Goal: Find specific page/section: Find specific page/section

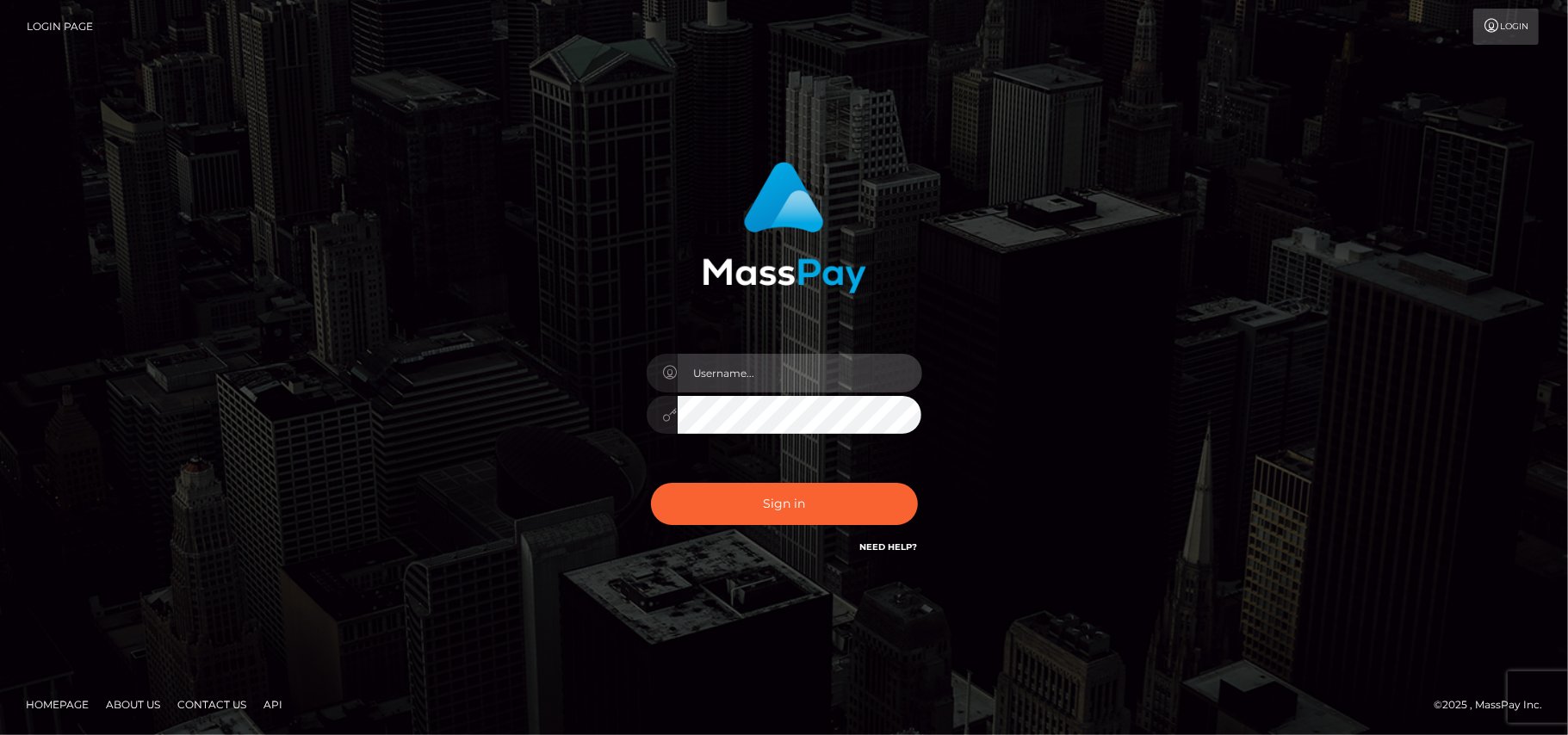
type input "Pk.es"
click at [952, 599] on div "Pk.es Sign in" at bounding box center [784, 367] width 1568 height 696
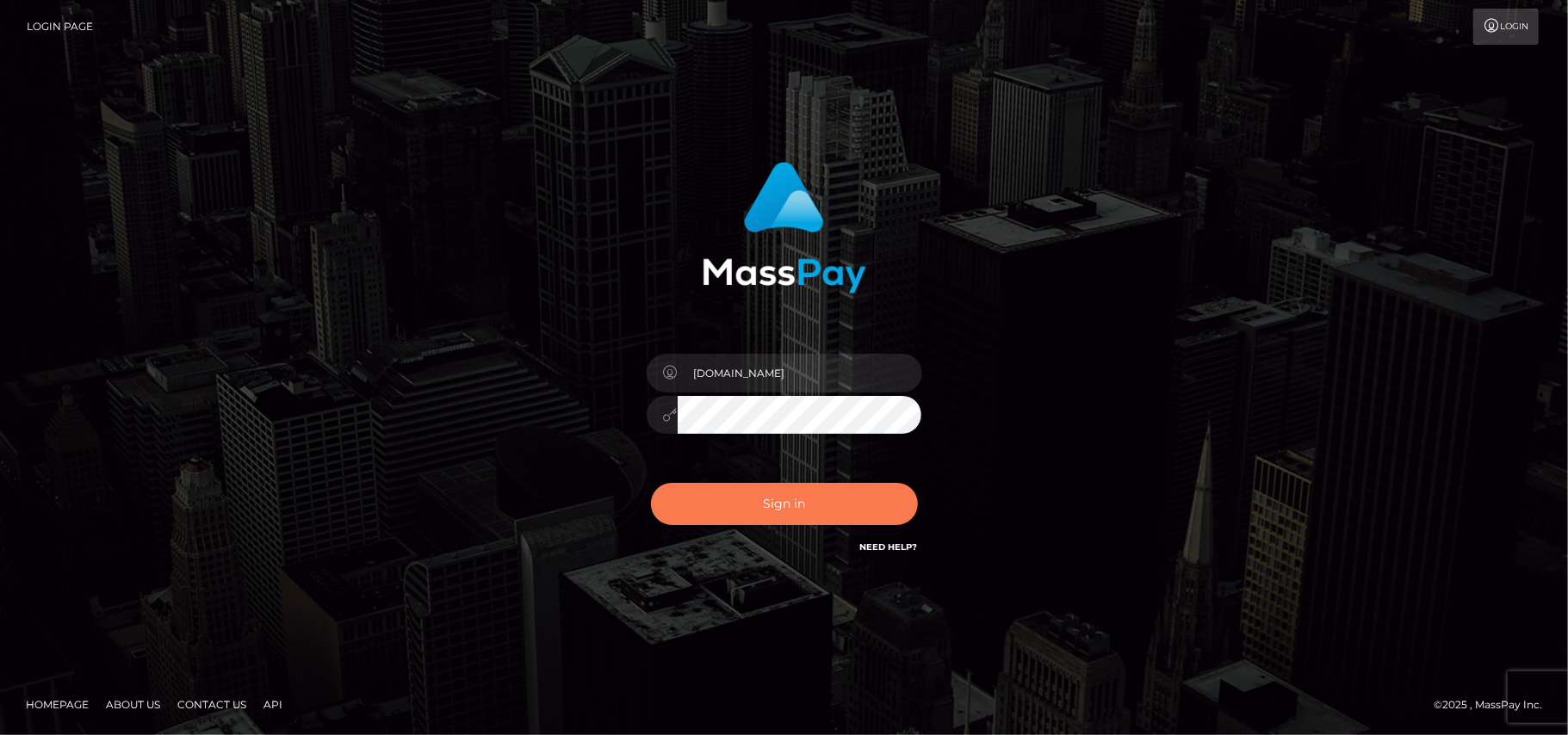
click at [724, 507] on button "Sign in" at bounding box center [784, 503] width 267 height 42
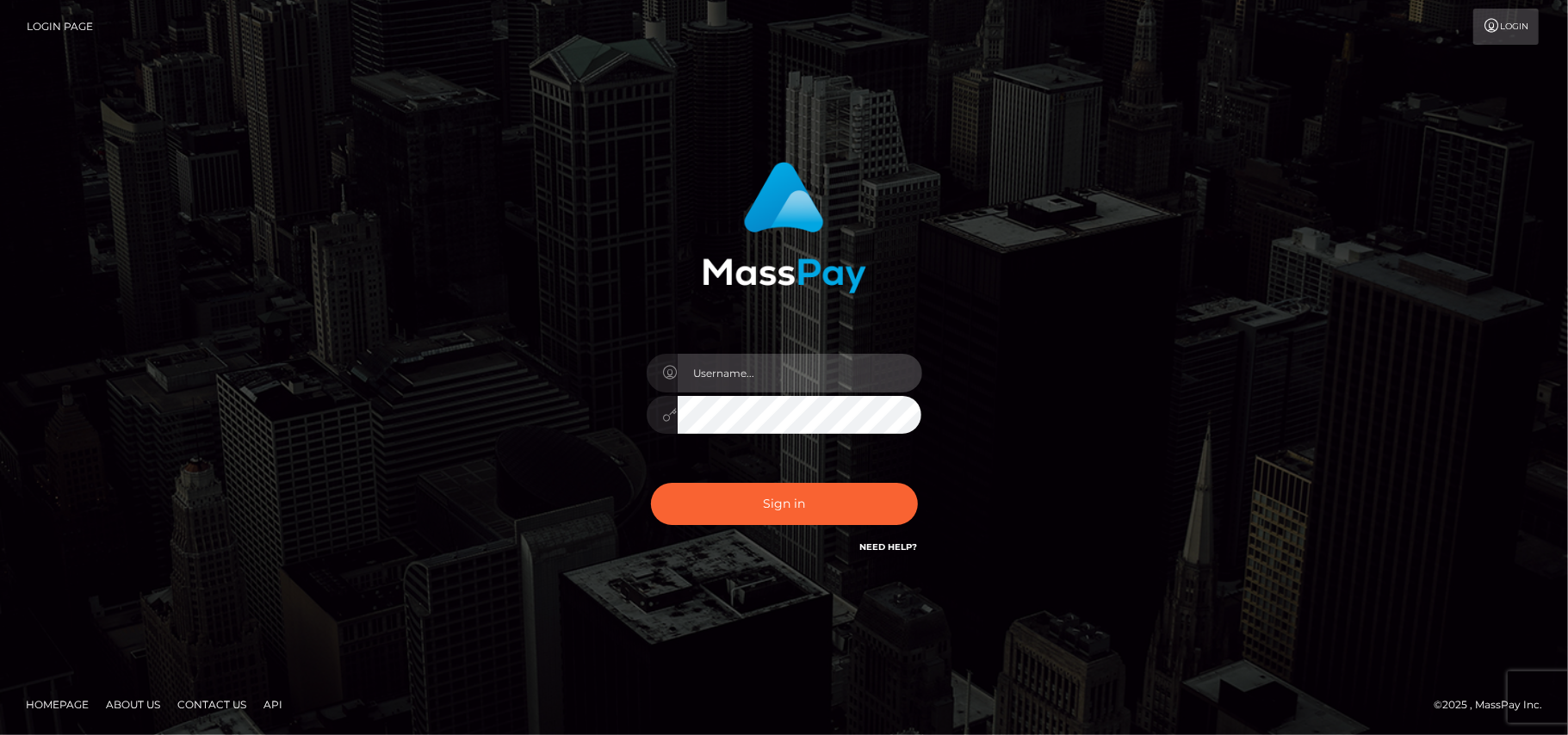
type input "Pk.es"
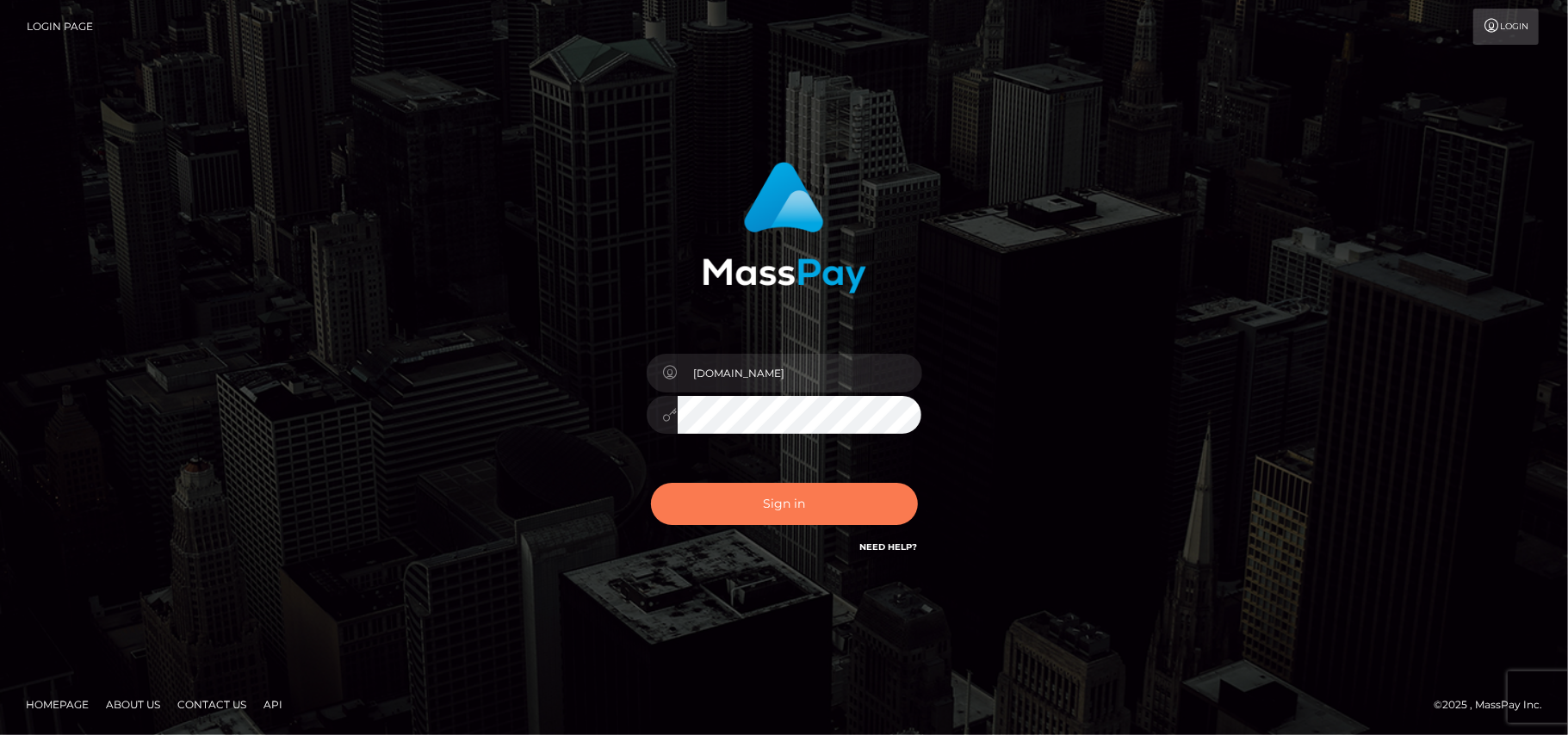
click at [804, 510] on button "Sign in" at bounding box center [784, 503] width 267 height 42
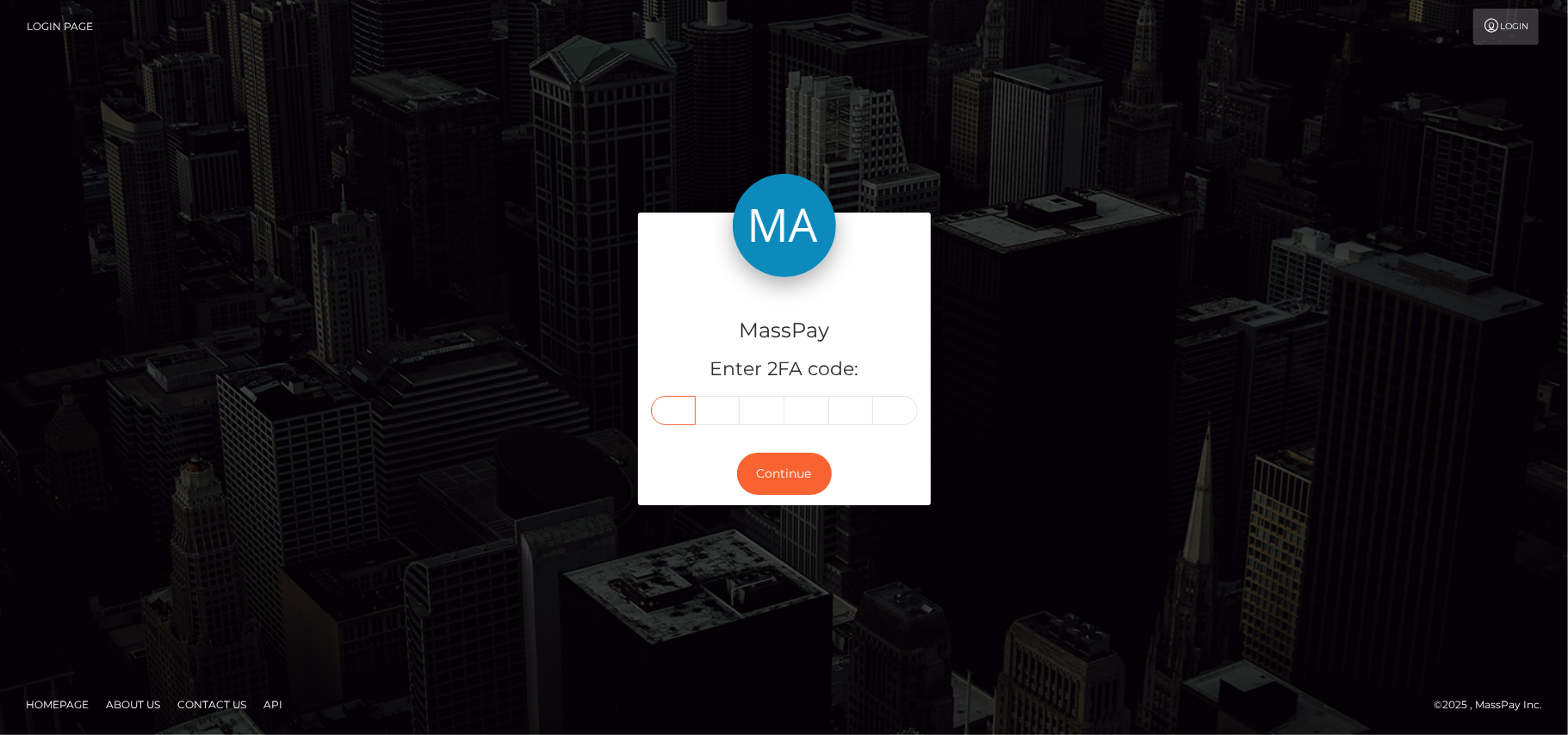
click at [663, 414] on input "text" at bounding box center [674, 410] width 45 height 29
type input "7"
type input "4"
type input "6"
type input "0"
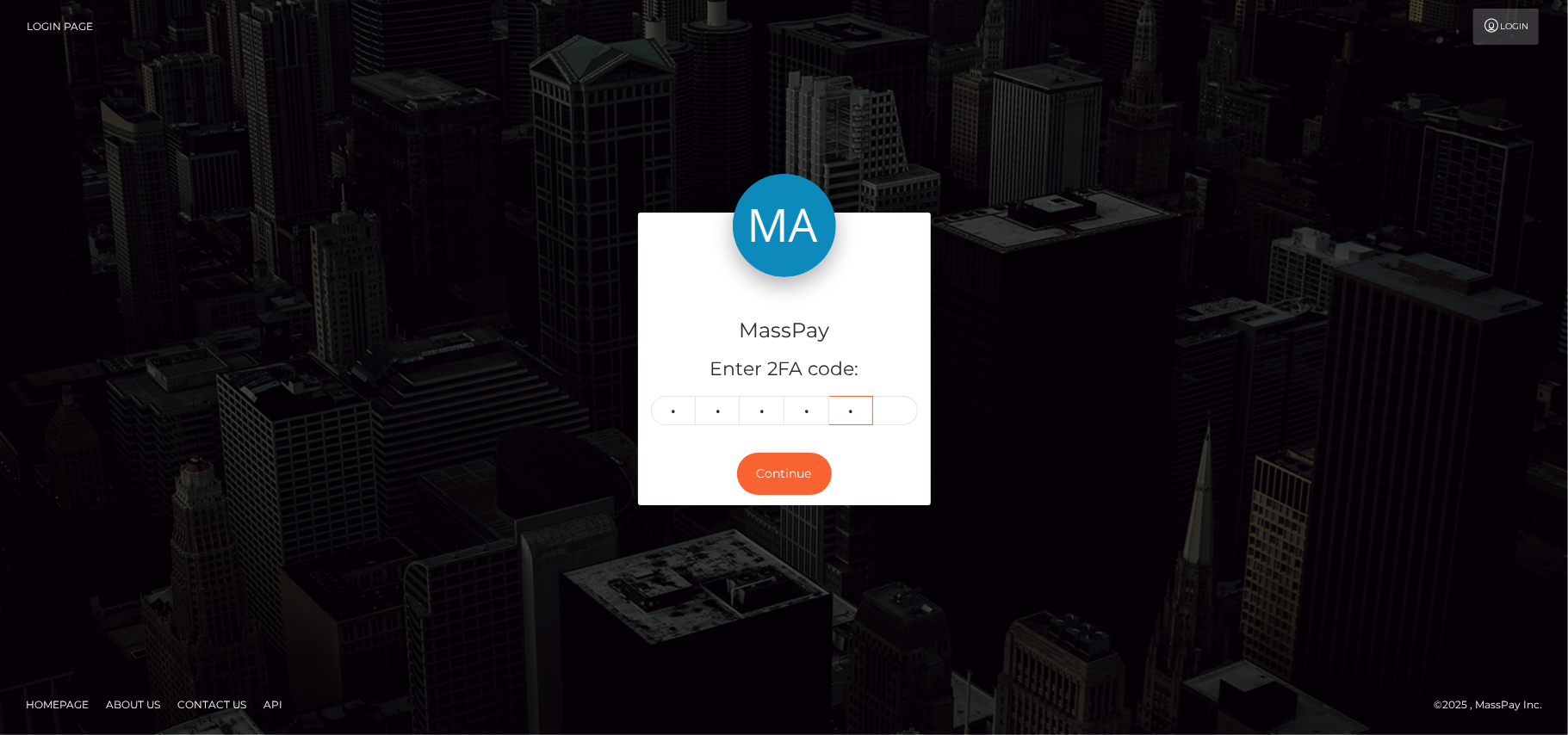
type input "0"
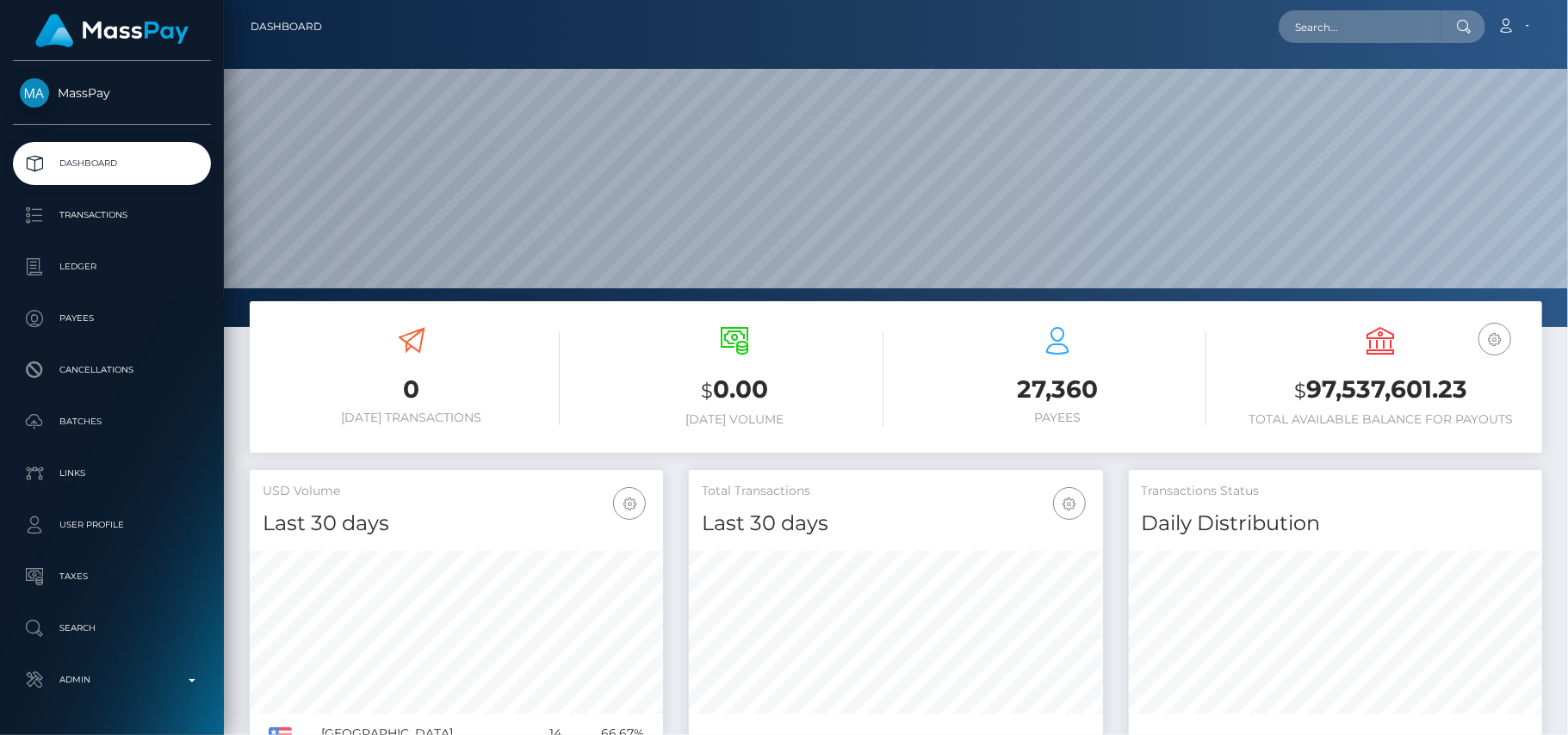
scroll to position [513, 414]
click at [1324, 23] on input "text" at bounding box center [1359, 26] width 162 height 32
paste input "rebecca.rn.navarro@gmail.com"
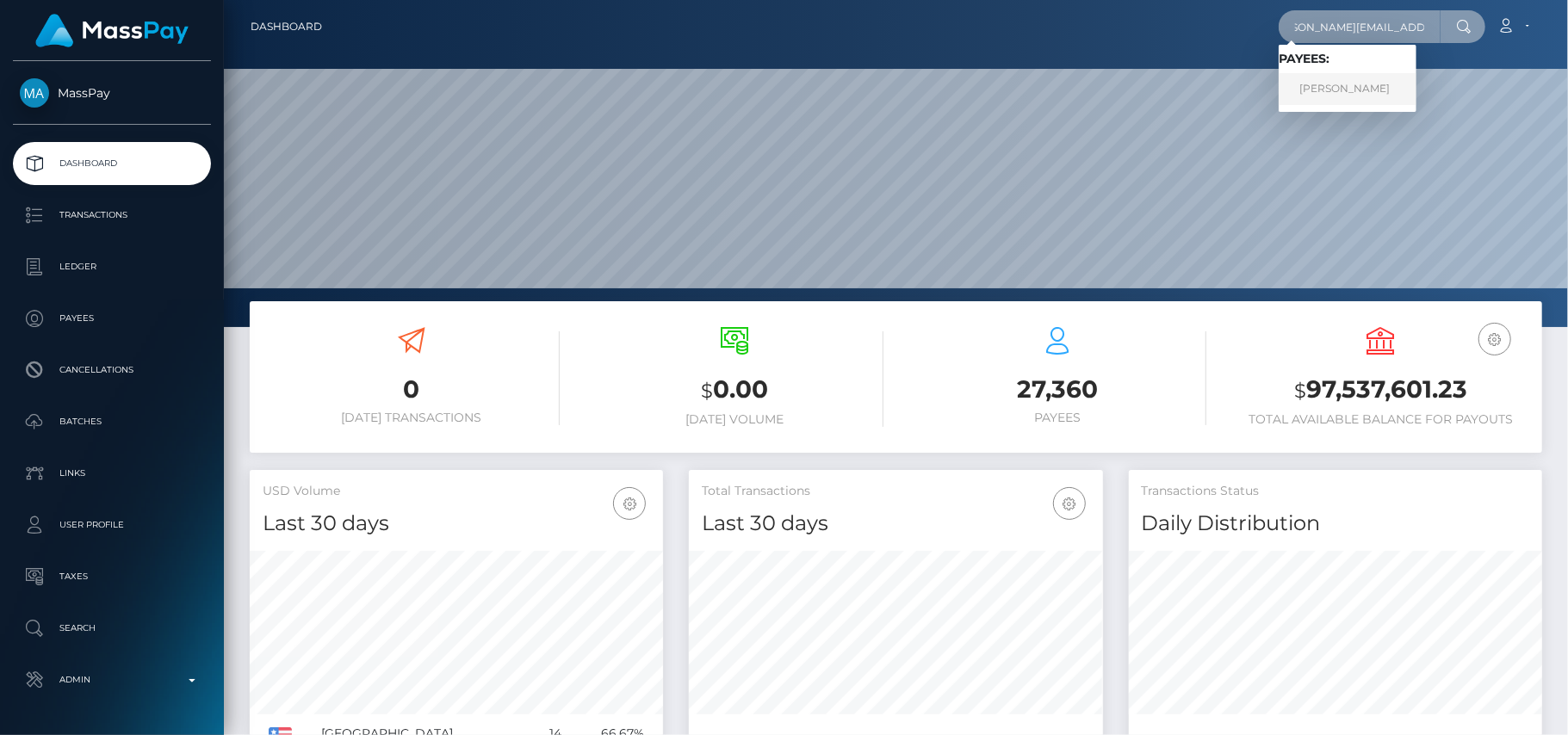
type input "rebecca.rn.navarro@gmail.com"
click at [1360, 87] on link "Rebecca Navarro" at bounding box center [1347, 89] width 137 height 31
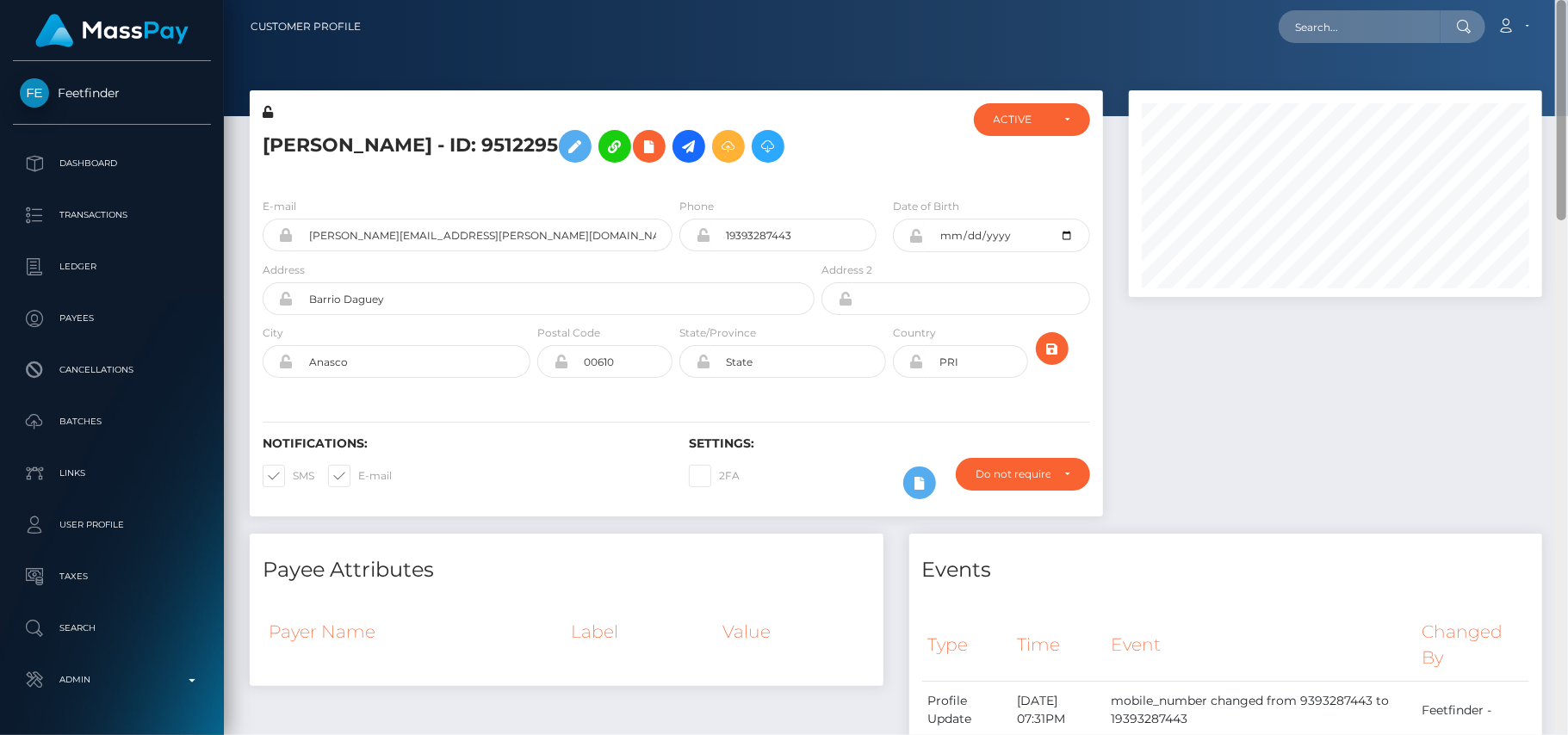
drag, startPoint x: 1561, startPoint y: 320, endPoint x: 1474, endPoint y: 77, distance: 258.1
click at [1474, 77] on div "Customer Profile Loading... Loading..." at bounding box center [895, 367] width 1344 height 735
drag, startPoint x: 1557, startPoint y: 84, endPoint x: 1487, endPoint y: -4, distance: 112.4
click at [1487, 0] on html "Feetfinder Dashboard Transactions Ledger Payees Cancellations" at bounding box center [784, 367] width 1568 height 735
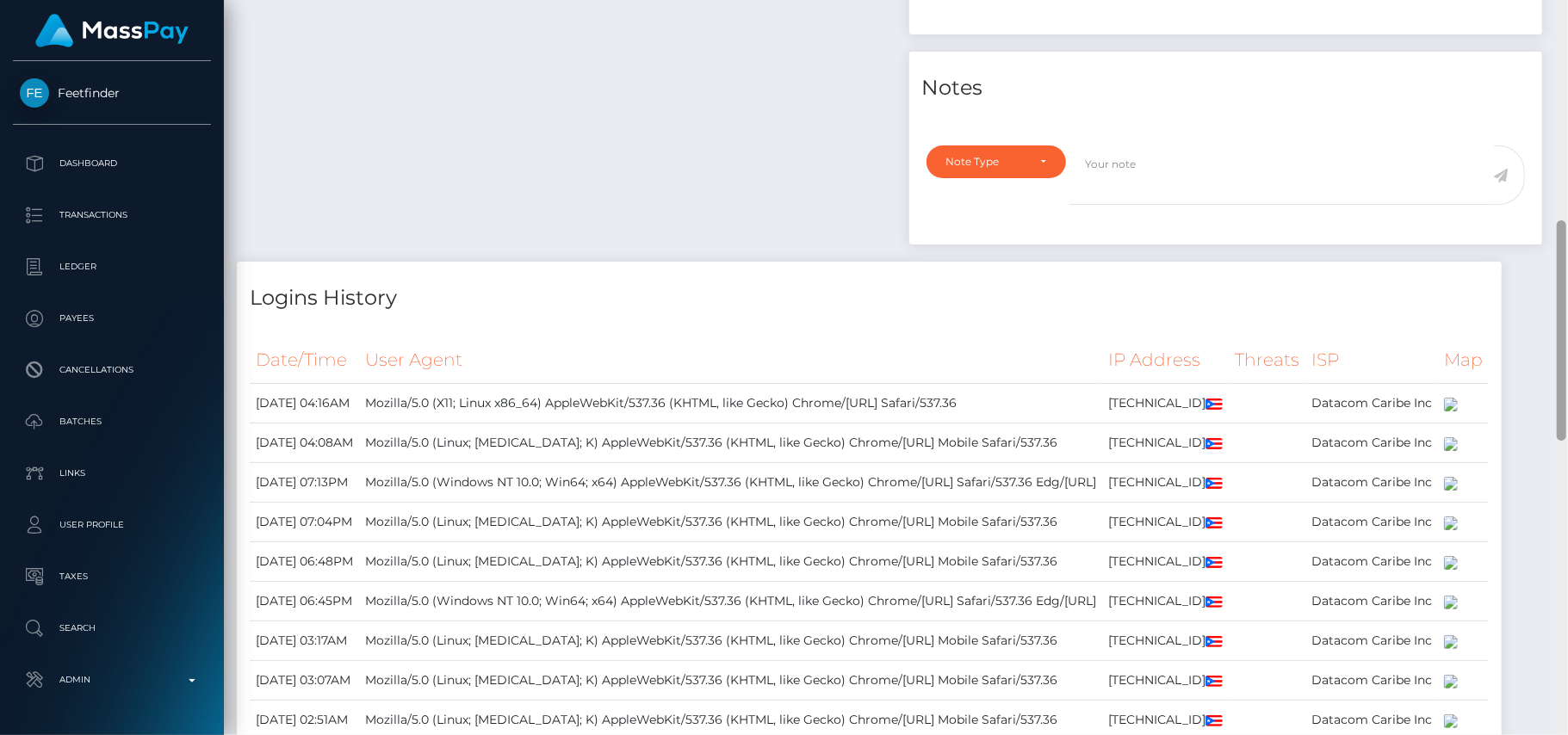
drag, startPoint x: 1567, startPoint y: 174, endPoint x: 1567, endPoint y: 221, distance: 47.0
click at [1567, 221] on div at bounding box center [1561, 368] width 13 height 736
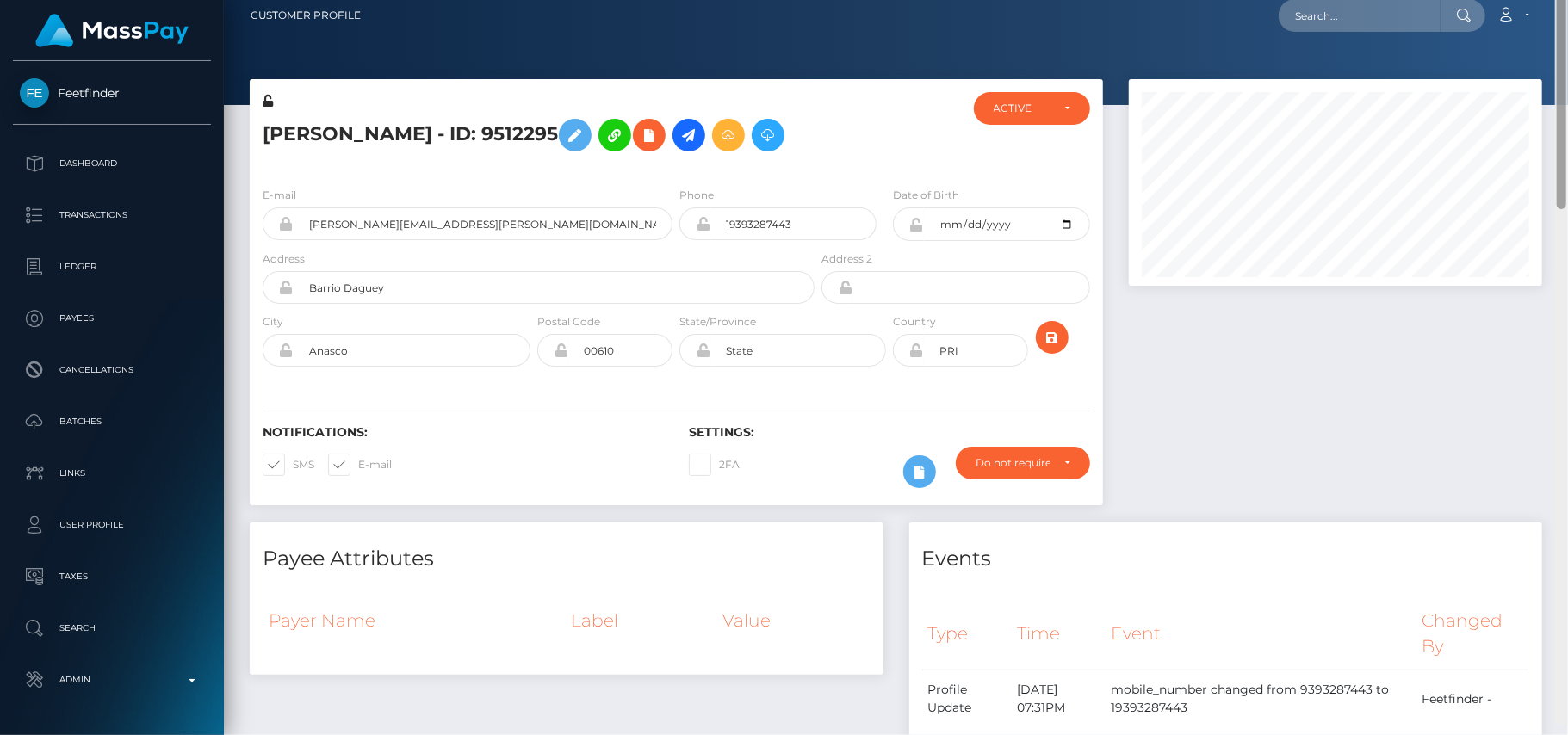
scroll to position [0, 0]
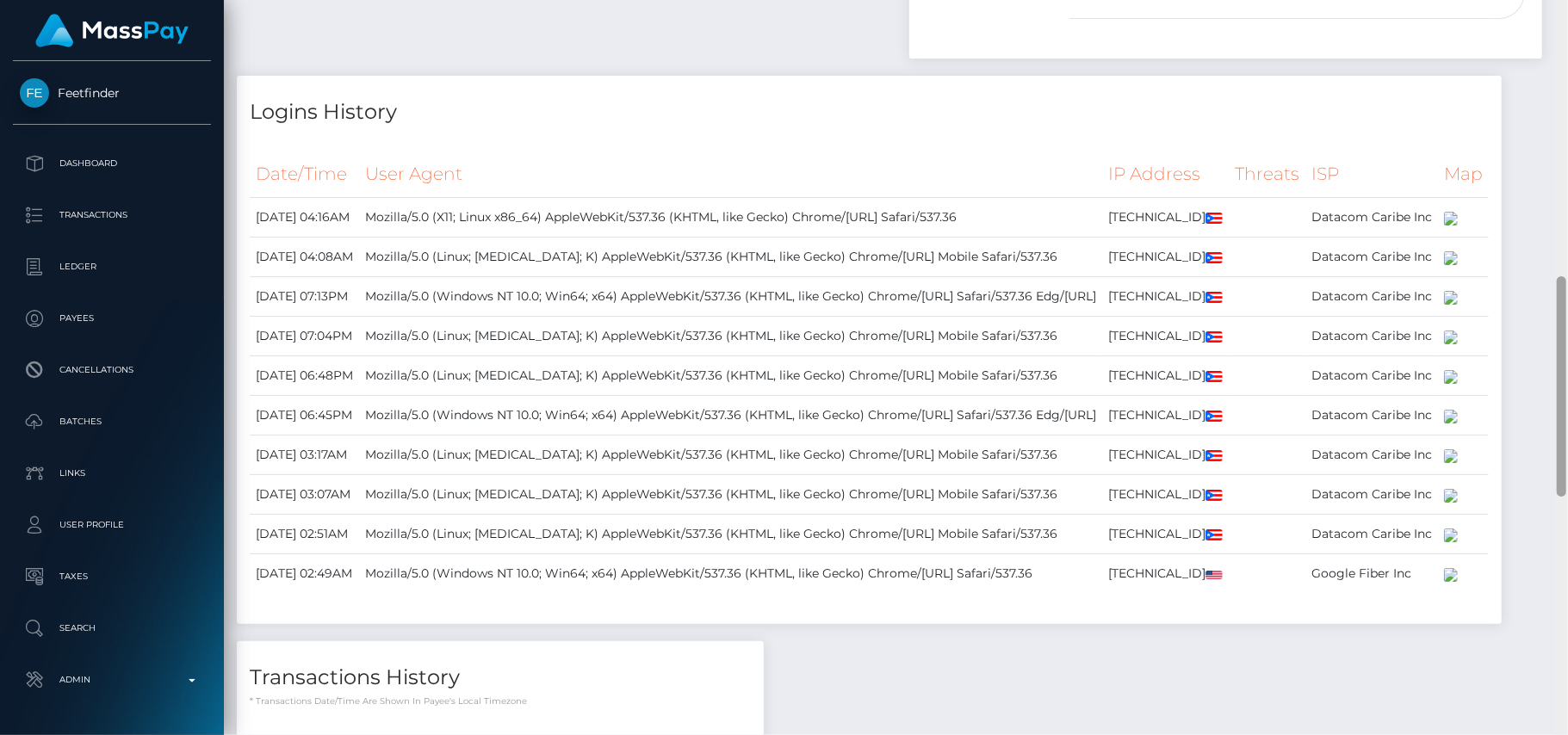
drag, startPoint x: 1561, startPoint y: 252, endPoint x: 1544, endPoint y: 345, distance: 94.5
click at [1544, 345] on div "Customer Profile Loading... Loading..." at bounding box center [895, 367] width 1344 height 735
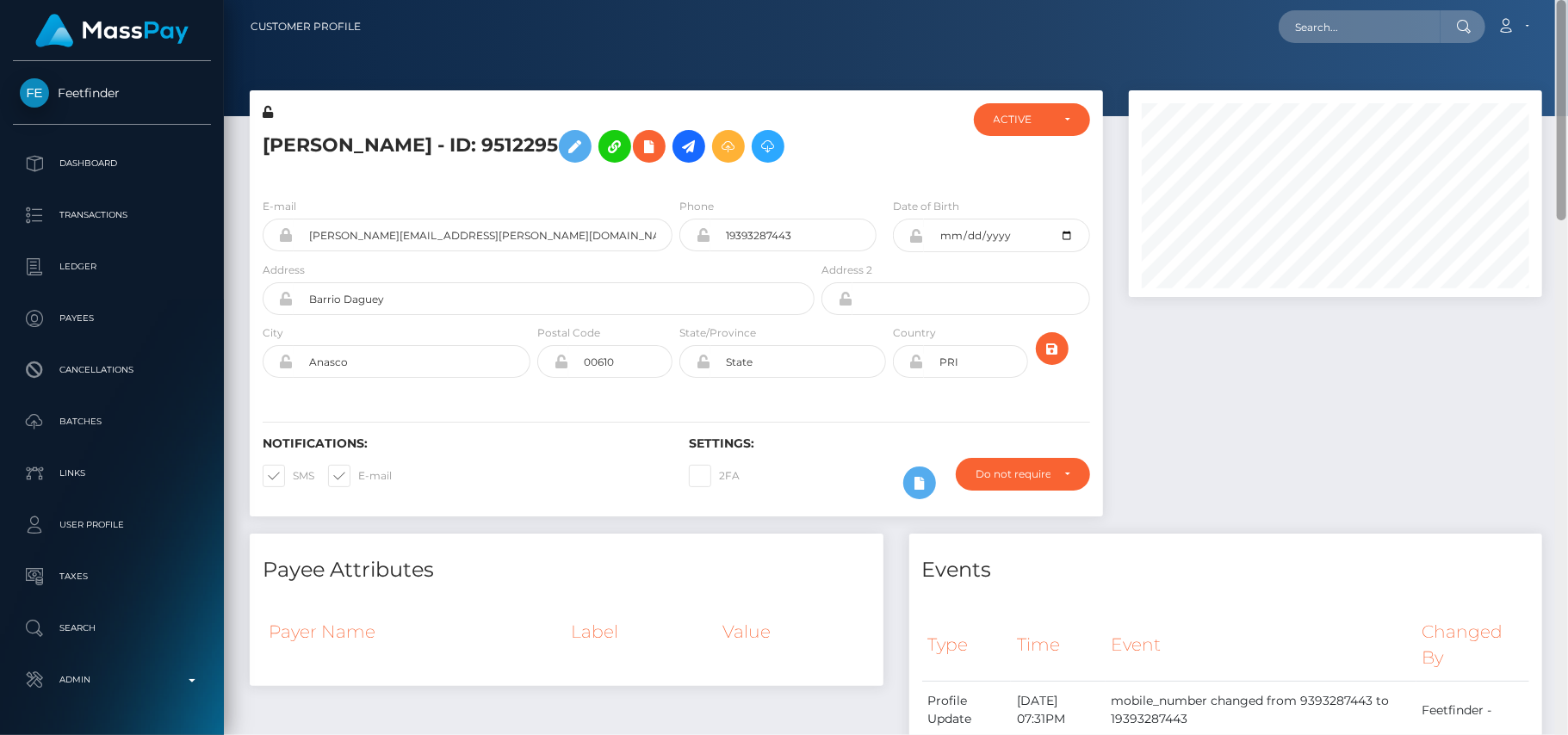
drag, startPoint x: 1558, startPoint y: 336, endPoint x: 1508, endPoint y: -48, distance: 387.2
click at [1508, 0] on html "Feetfinder Dashboard Transactions Ledger Payees Cancellations" at bounding box center [784, 367] width 1568 height 735
click at [648, 144] on icon at bounding box center [649, 147] width 21 height 22
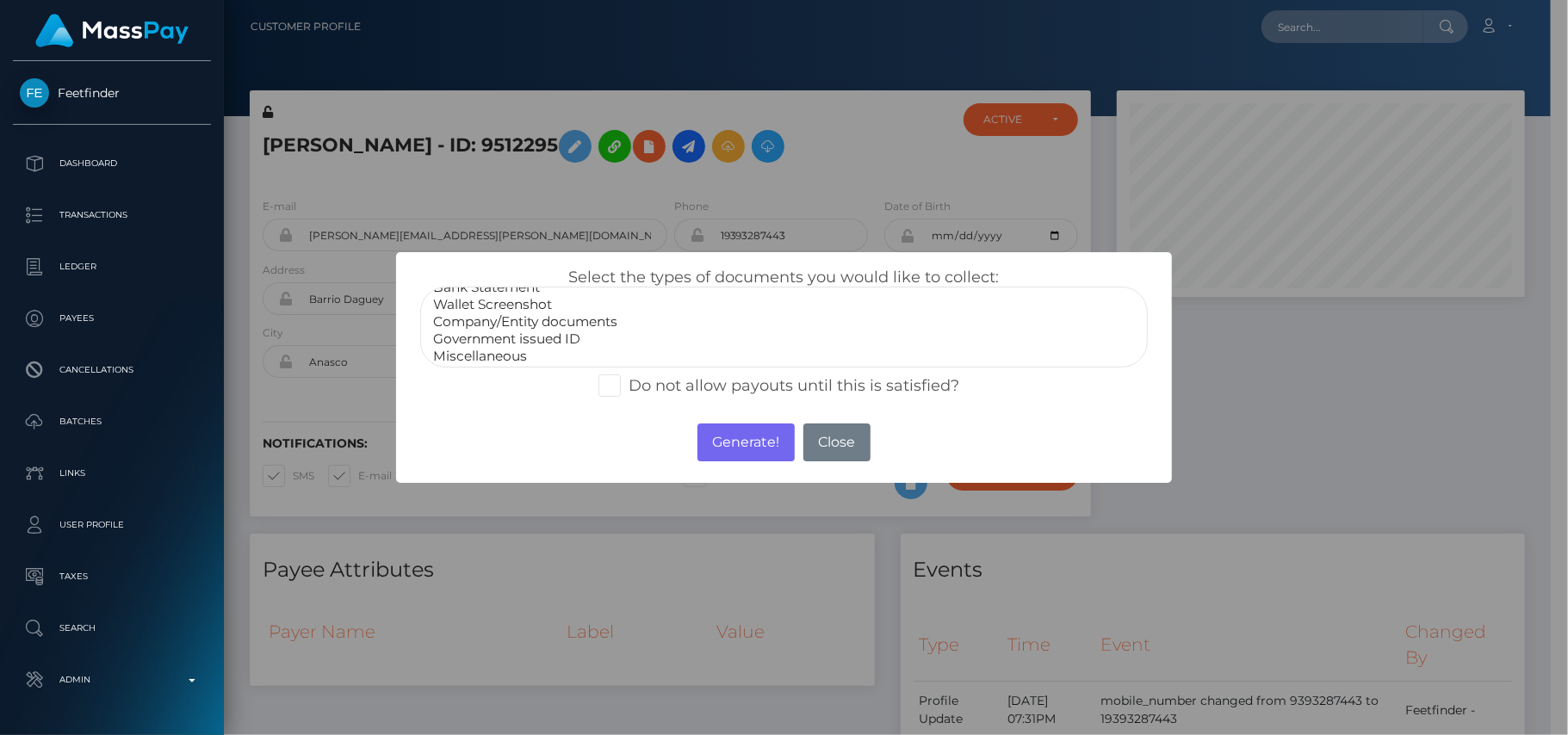
scroll to position [34, 0]
select select "Government issued ID"
click at [560, 331] on option "Government issued ID" at bounding box center [783, 336] width 704 height 18
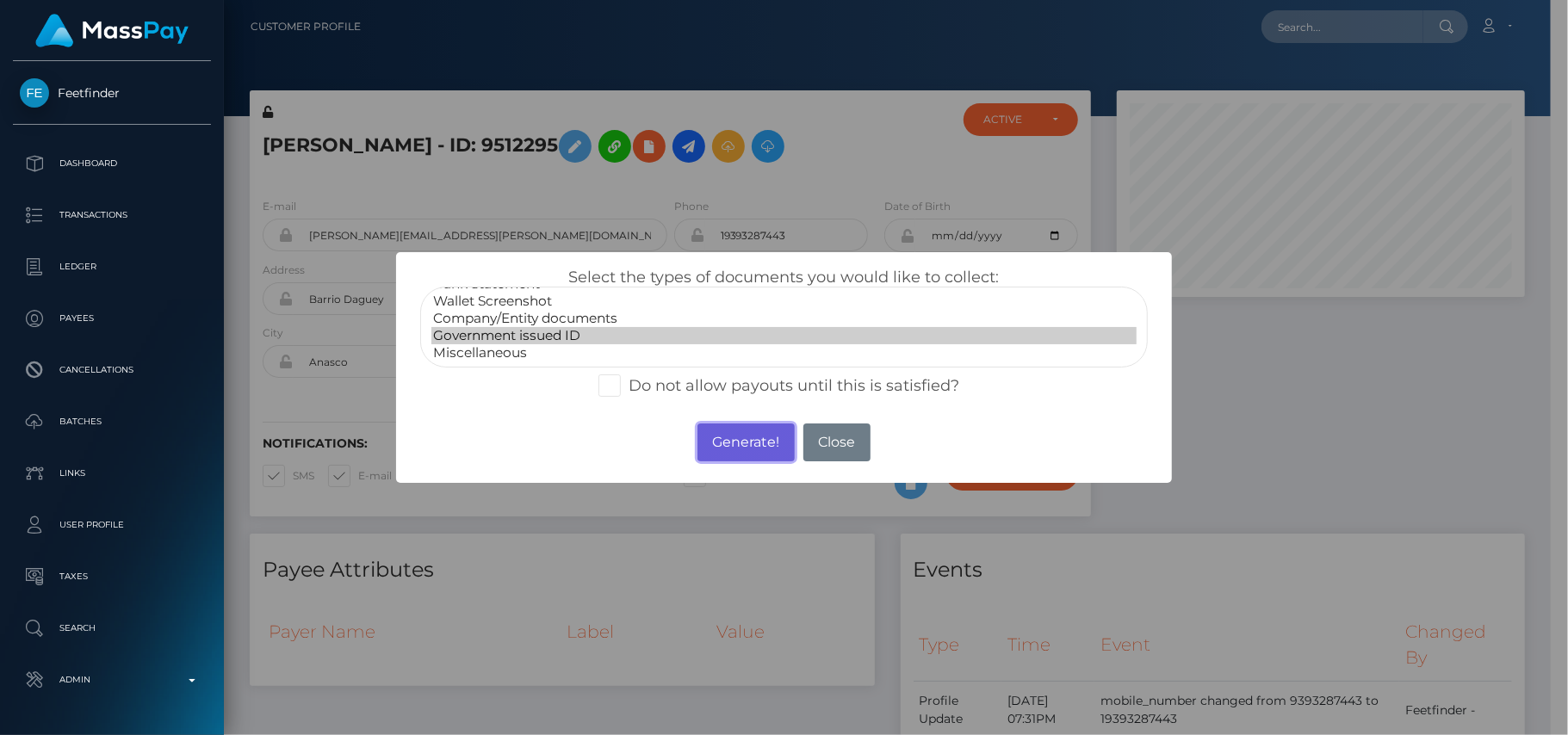
click at [733, 441] on button "Generate!" at bounding box center [745, 442] width 97 height 38
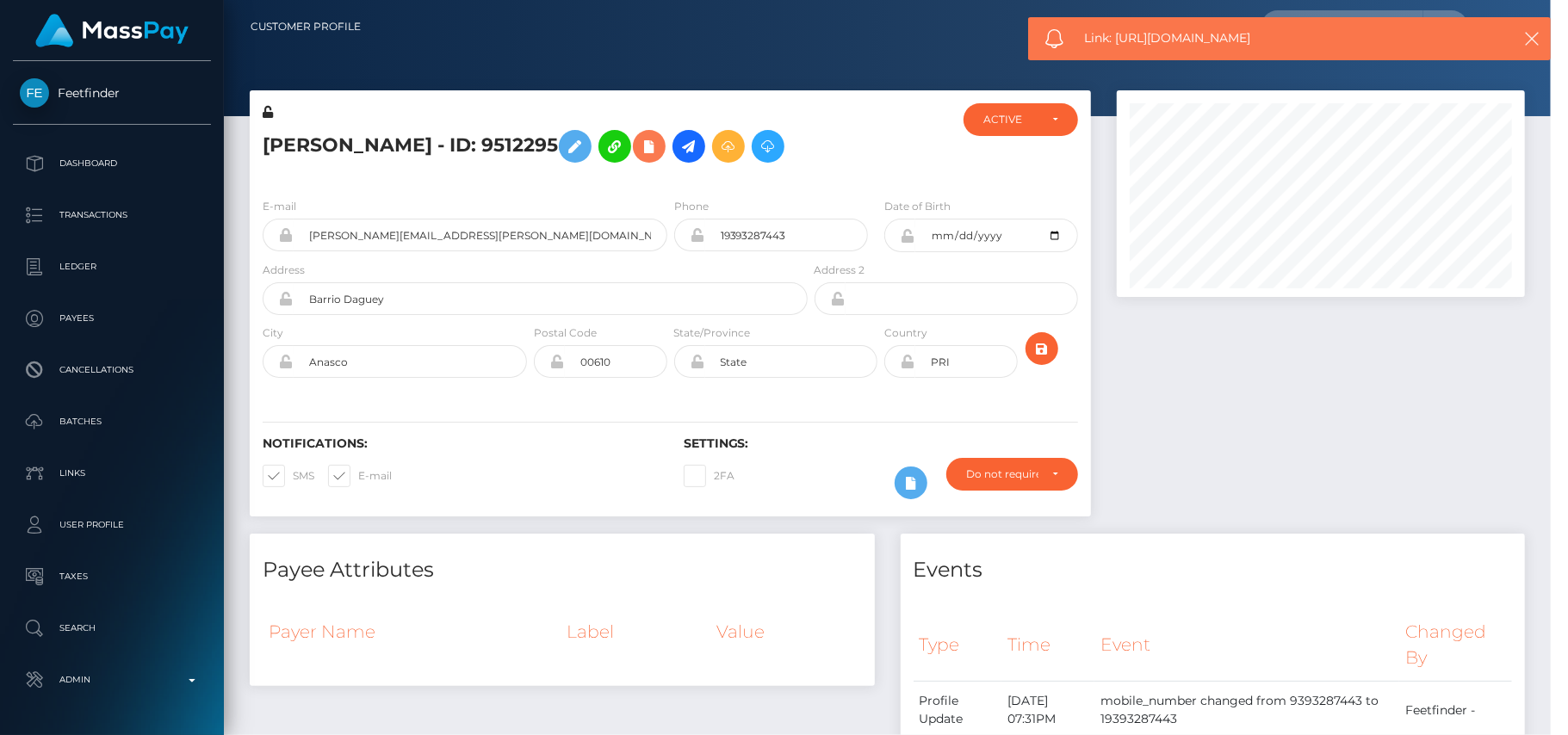
scroll to position [206, 414]
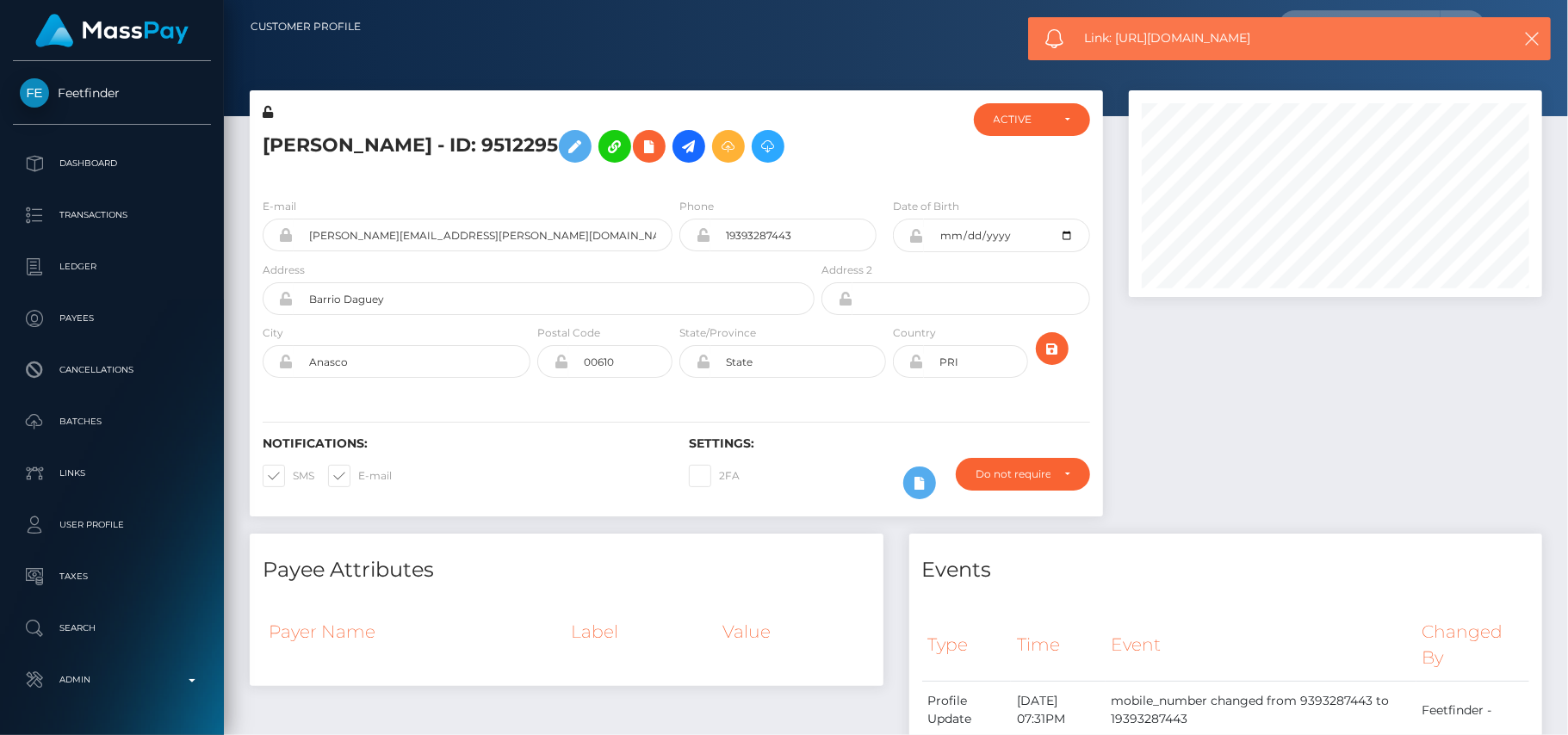
click at [1206, 29] on span "Link: [URL][DOMAIN_NAME]" at bounding box center [1284, 38] width 401 height 18
click at [1195, 35] on span "Link: [URL][DOMAIN_NAME]" at bounding box center [1284, 38] width 401 height 18
copy span "Link: [URL][DOMAIN_NAME]"
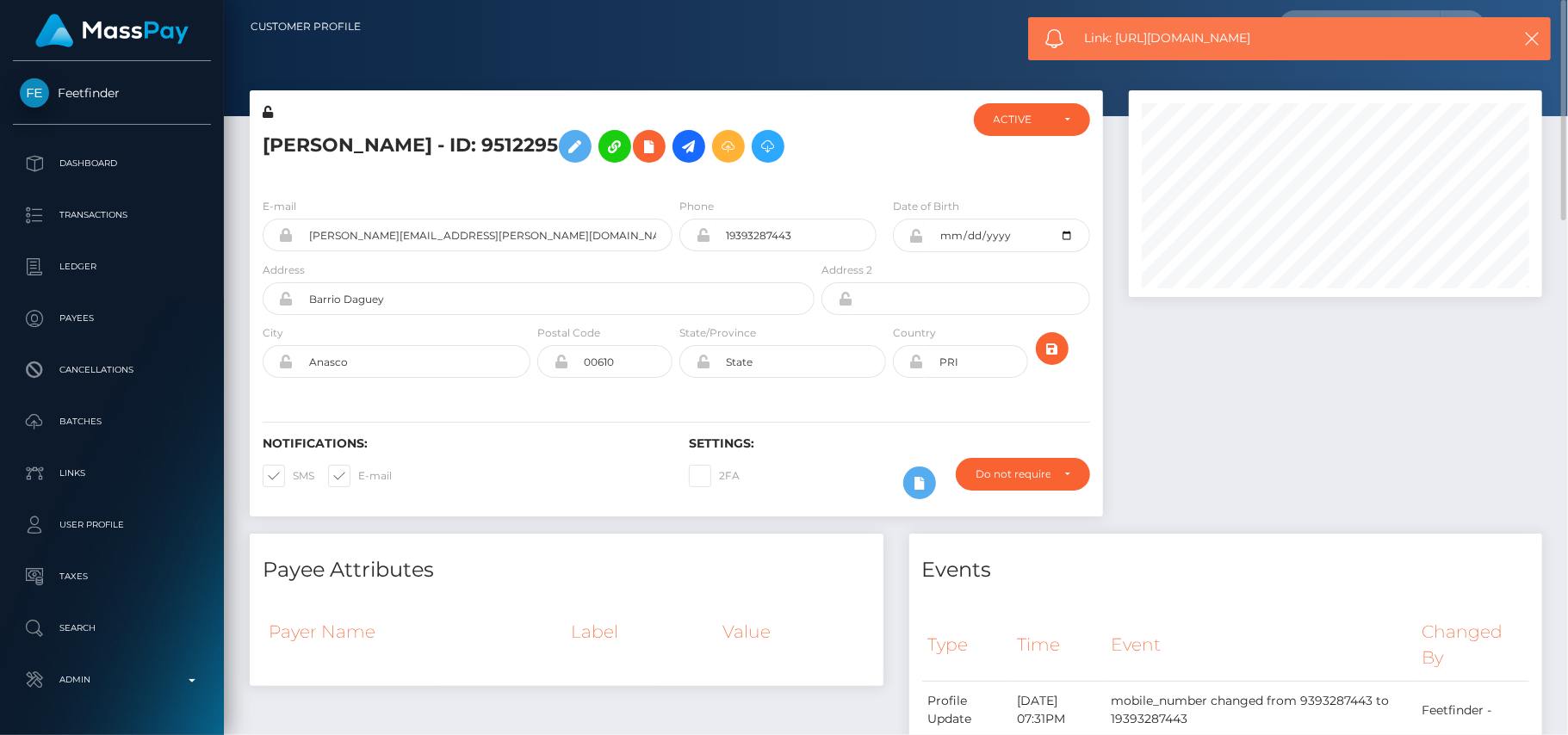
click at [1382, 338] on div at bounding box center [1334, 312] width 439 height 444
drag, startPoint x: 1530, startPoint y: 35, endPoint x: 1560, endPoint y: 158, distance: 126.6
click at [1560, 158] on body "Feetfinder Dashboard Transactions Ledger Payees Cancellations Links" at bounding box center [784, 367] width 1568 height 735
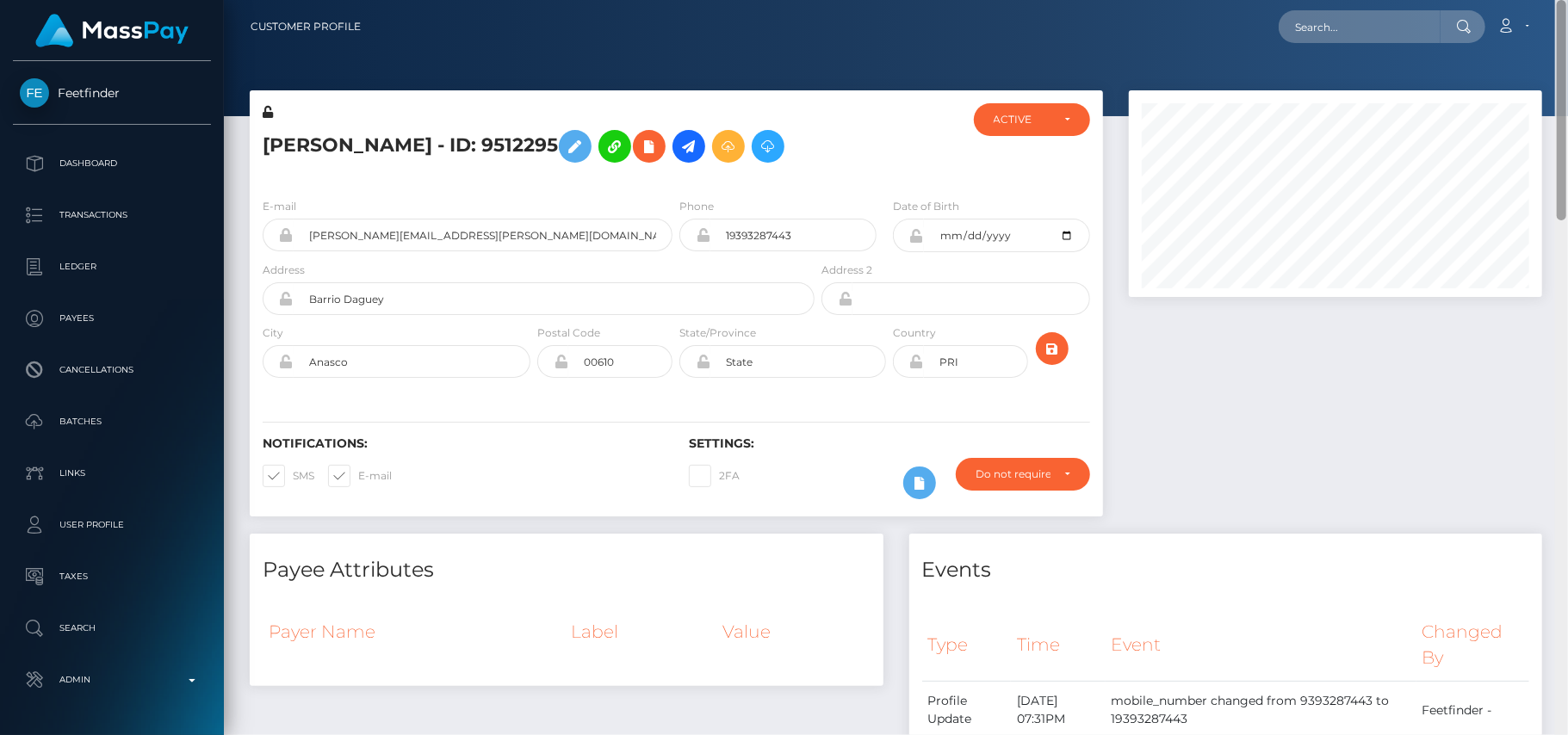
drag, startPoint x: 1560, startPoint y: 158, endPoint x: 1544, endPoint y: 53, distance: 106.2
drag, startPoint x: 1544, startPoint y: 53, endPoint x: 1553, endPoint y: 117, distance: 64.6
click at [1553, 117] on div at bounding box center [1334, 312] width 439 height 444
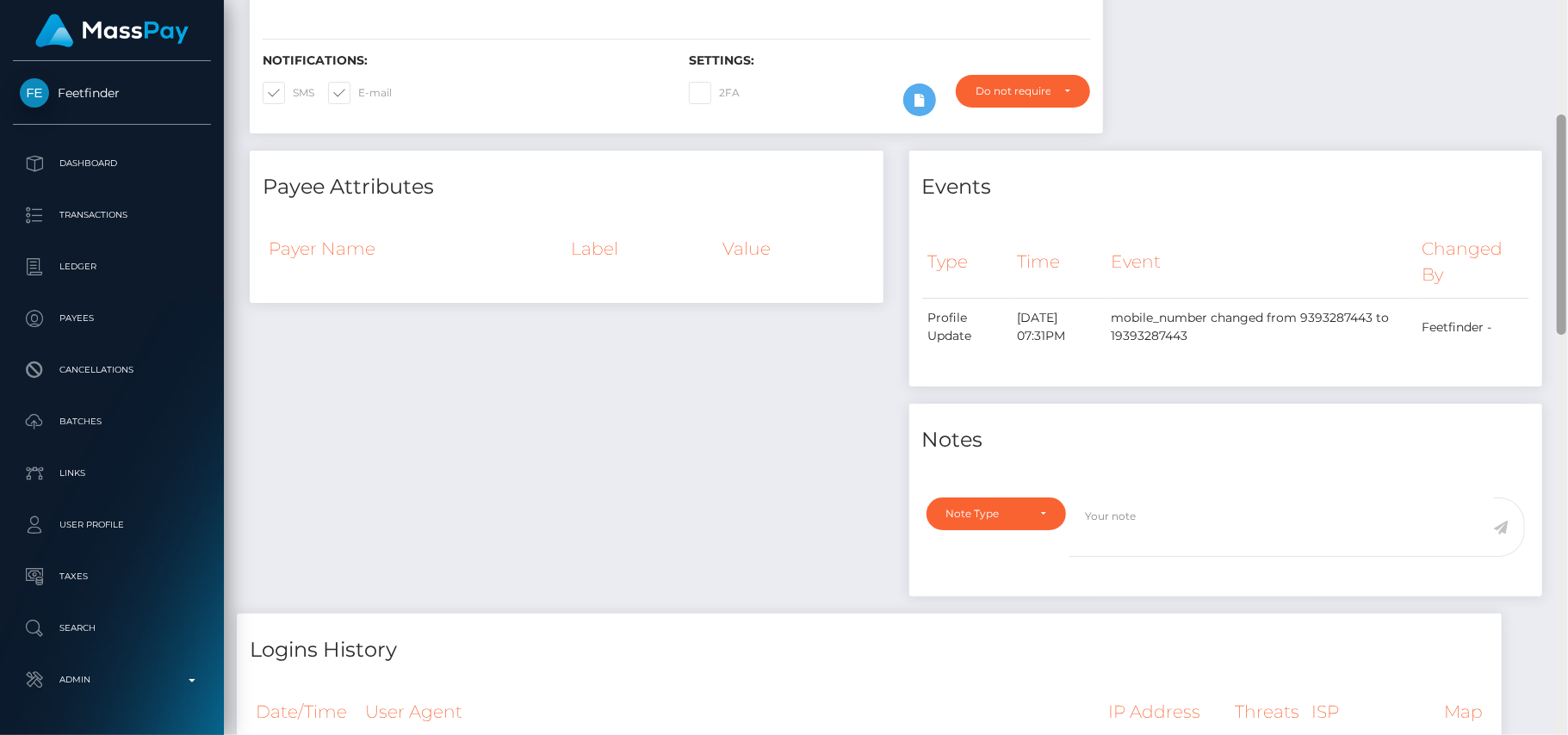
scroll to position [0, 0]
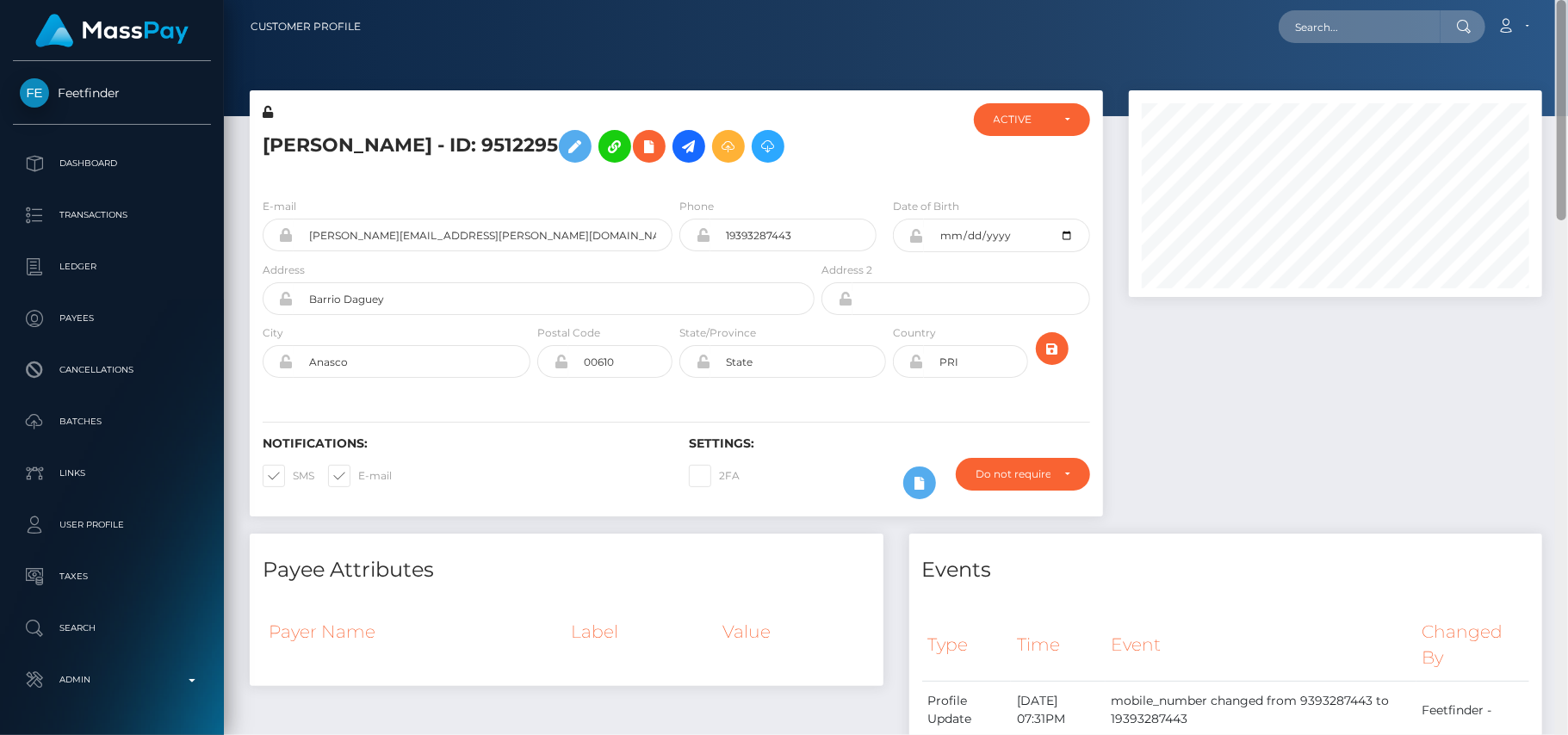
drag, startPoint x: 1563, startPoint y: 123, endPoint x: 1522, endPoint y: -36, distance: 164.2
click at [1522, 0] on html "Feetfinder Dashboard Transactions Ledger Payees Cancellations" at bounding box center [784, 367] width 1568 height 735
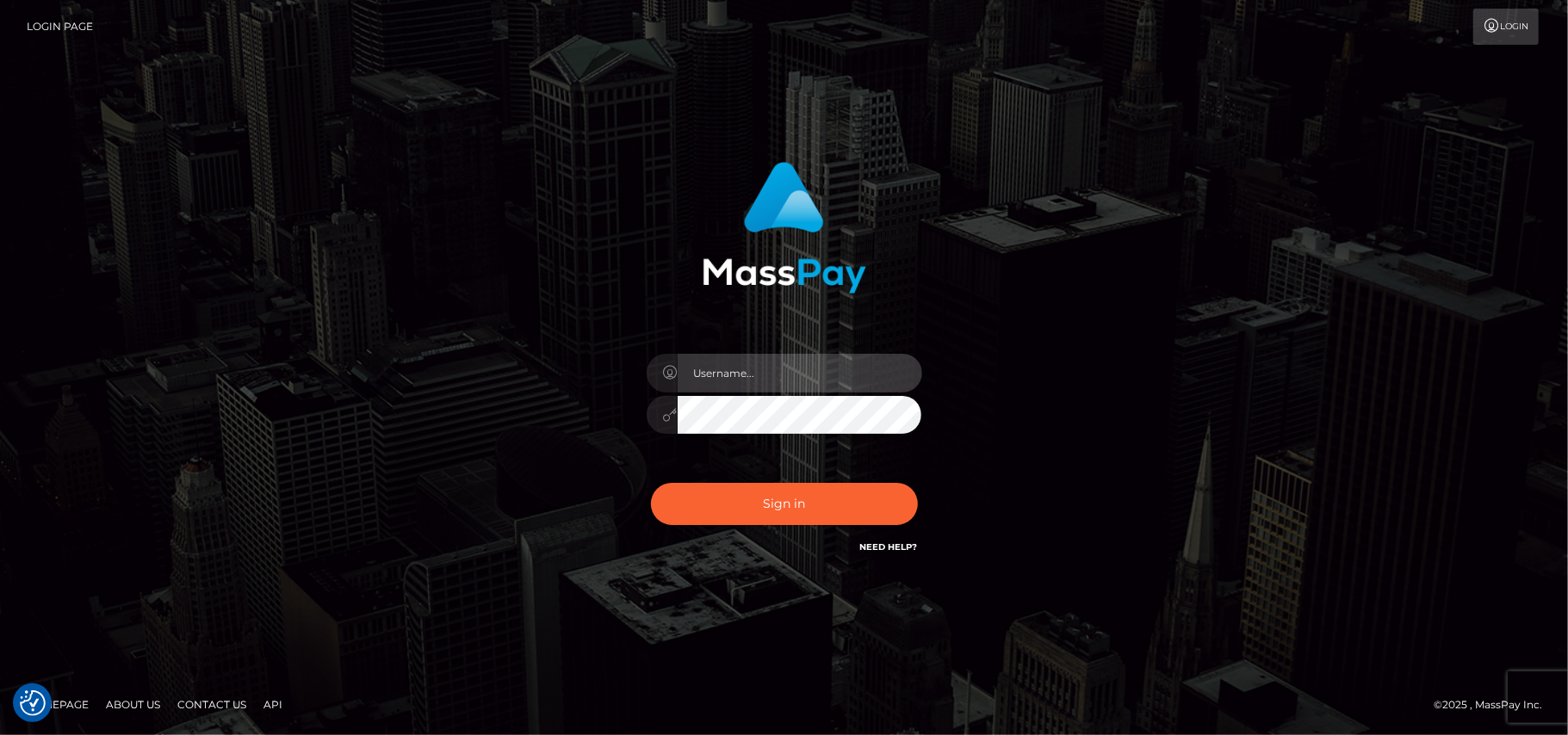
type input "Pk.es"
click at [803, 480] on div "Sign in Need Help?" at bounding box center [784, 510] width 301 height 77
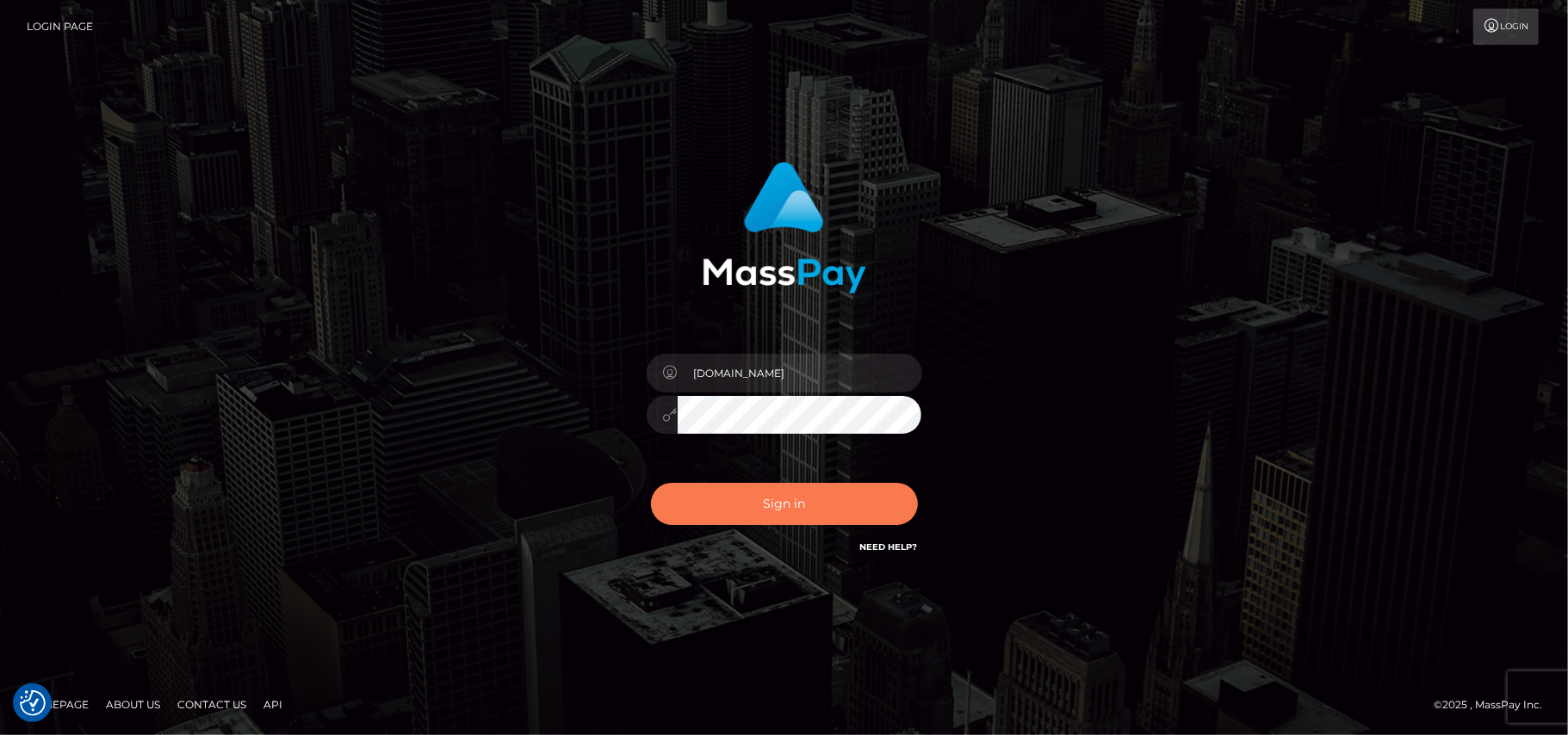
click at [785, 500] on button "Sign in" at bounding box center [784, 503] width 267 height 42
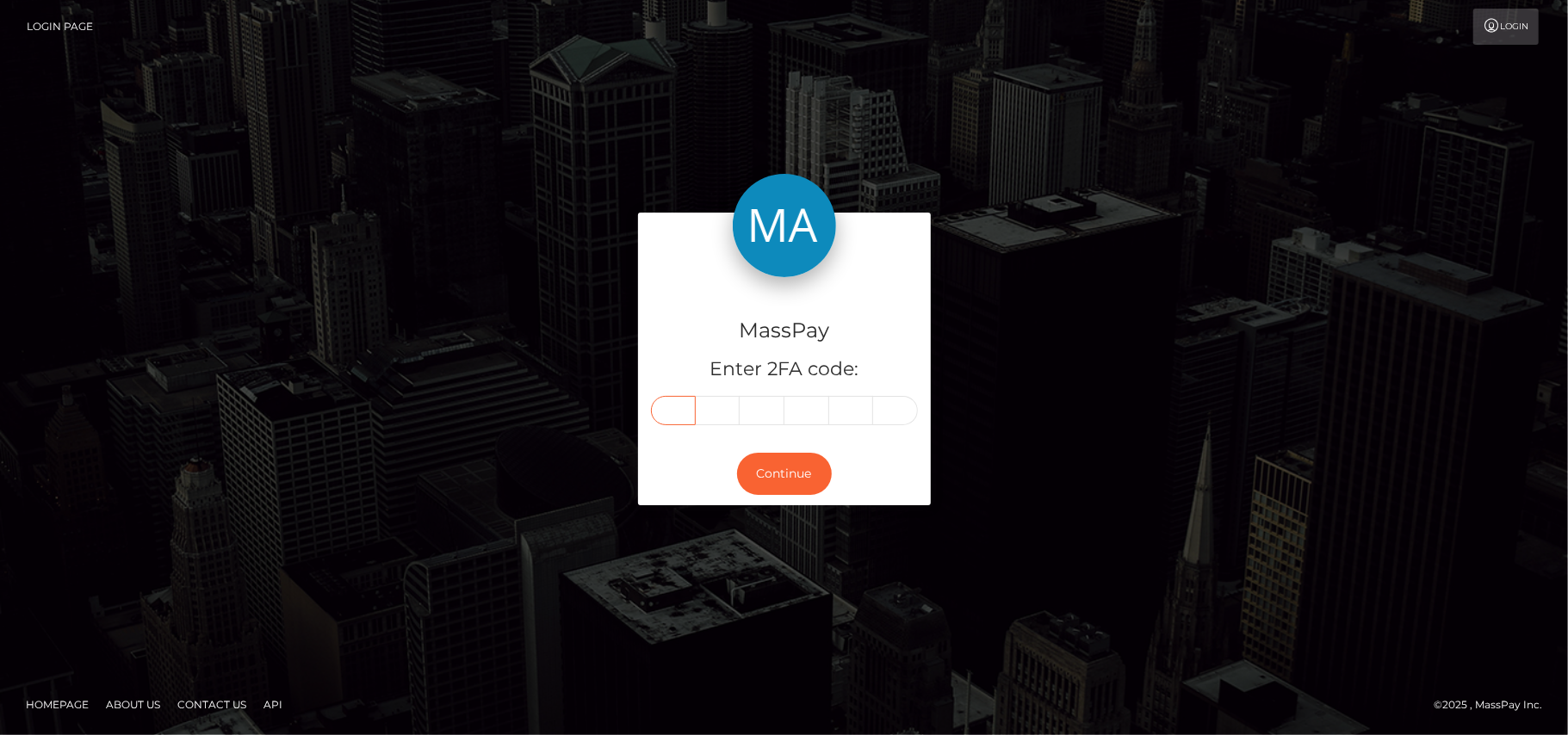
click at [688, 415] on input "text" at bounding box center [674, 410] width 45 height 29
type input "8"
type input "7"
type input "3"
type input "8"
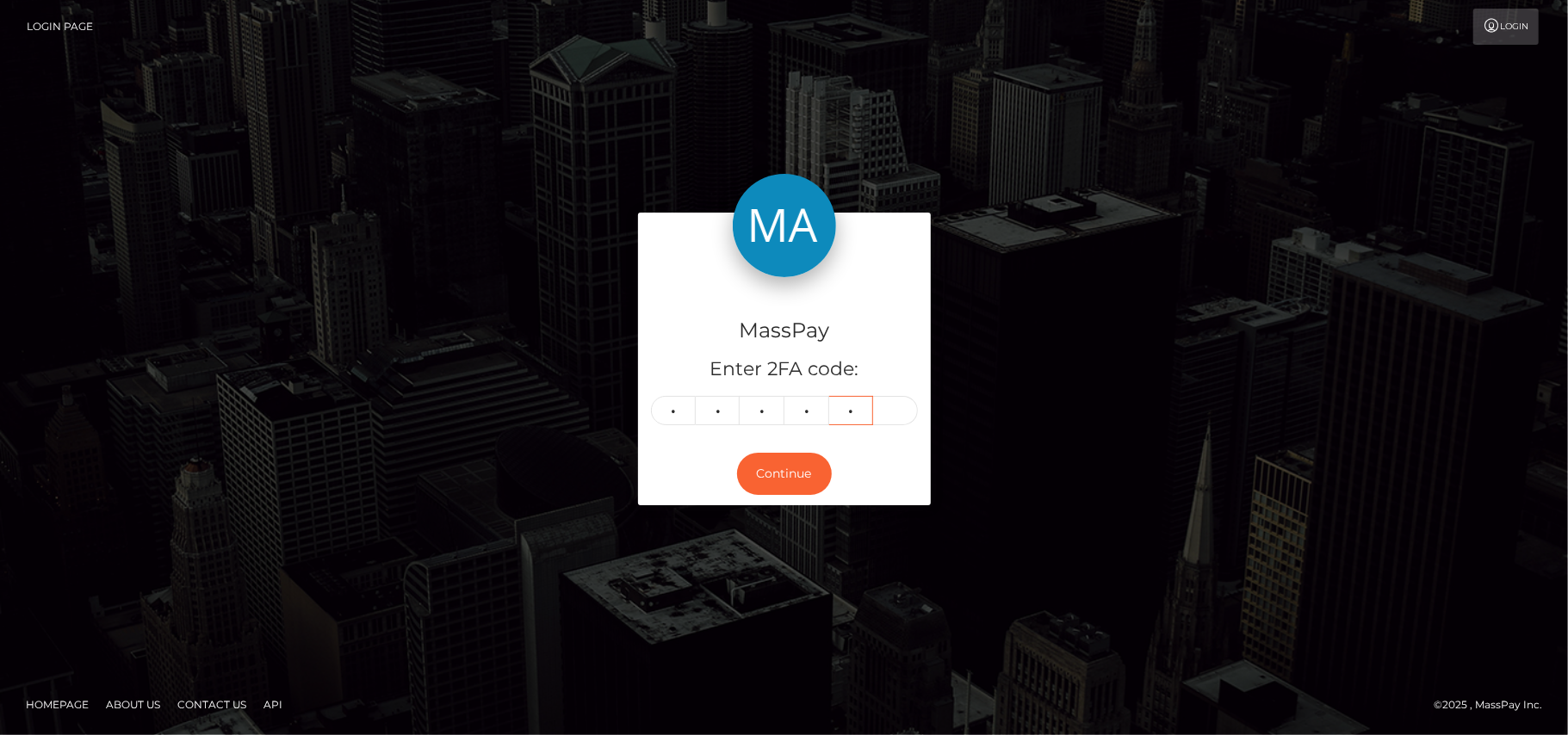
type input "6"
type input "9"
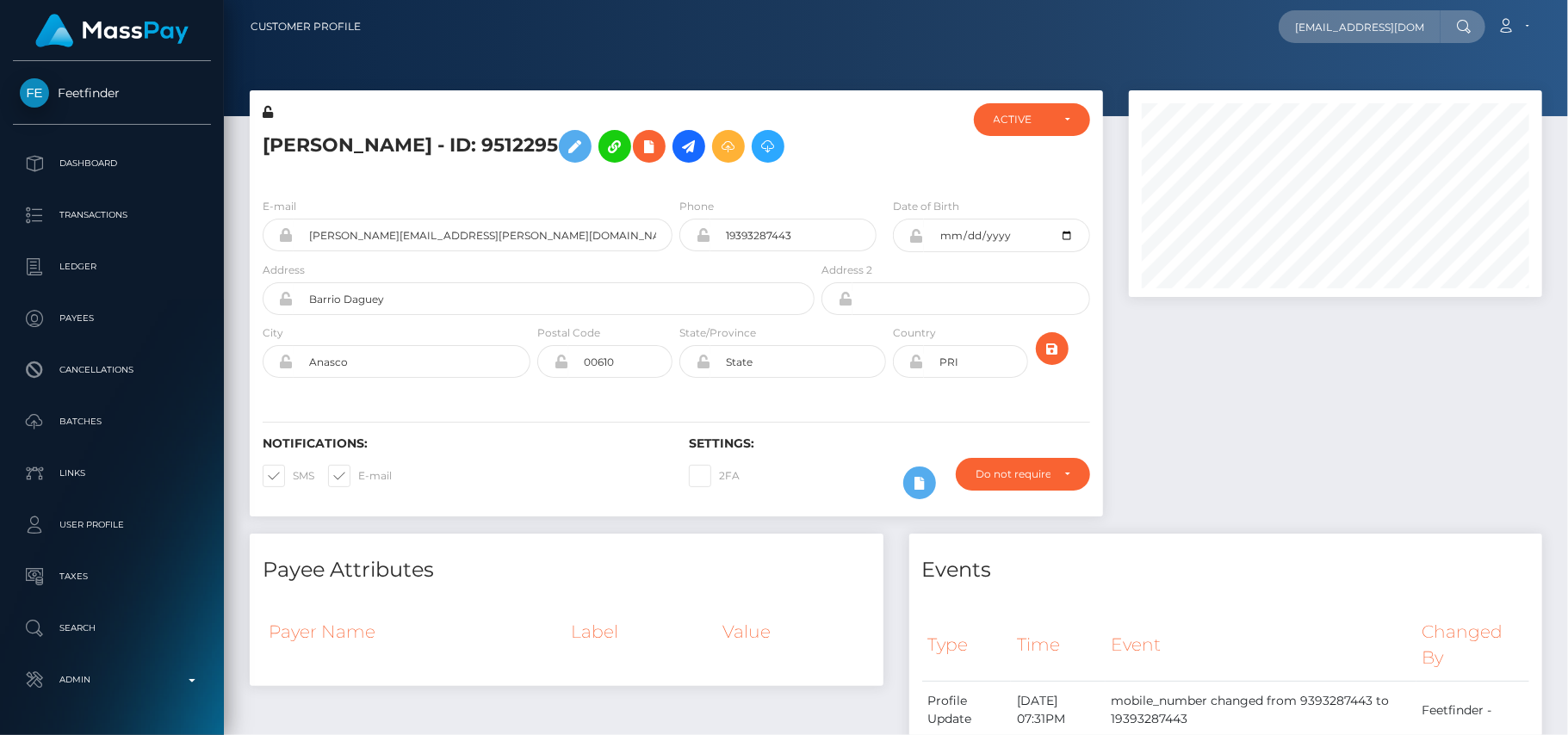
scroll to position [0, 2]
type input "[EMAIL_ADDRESS][DOMAIN_NAME]"
click at [1375, 80] on link "[PERSON_NAME]" at bounding box center [1347, 89] width 137 height 31
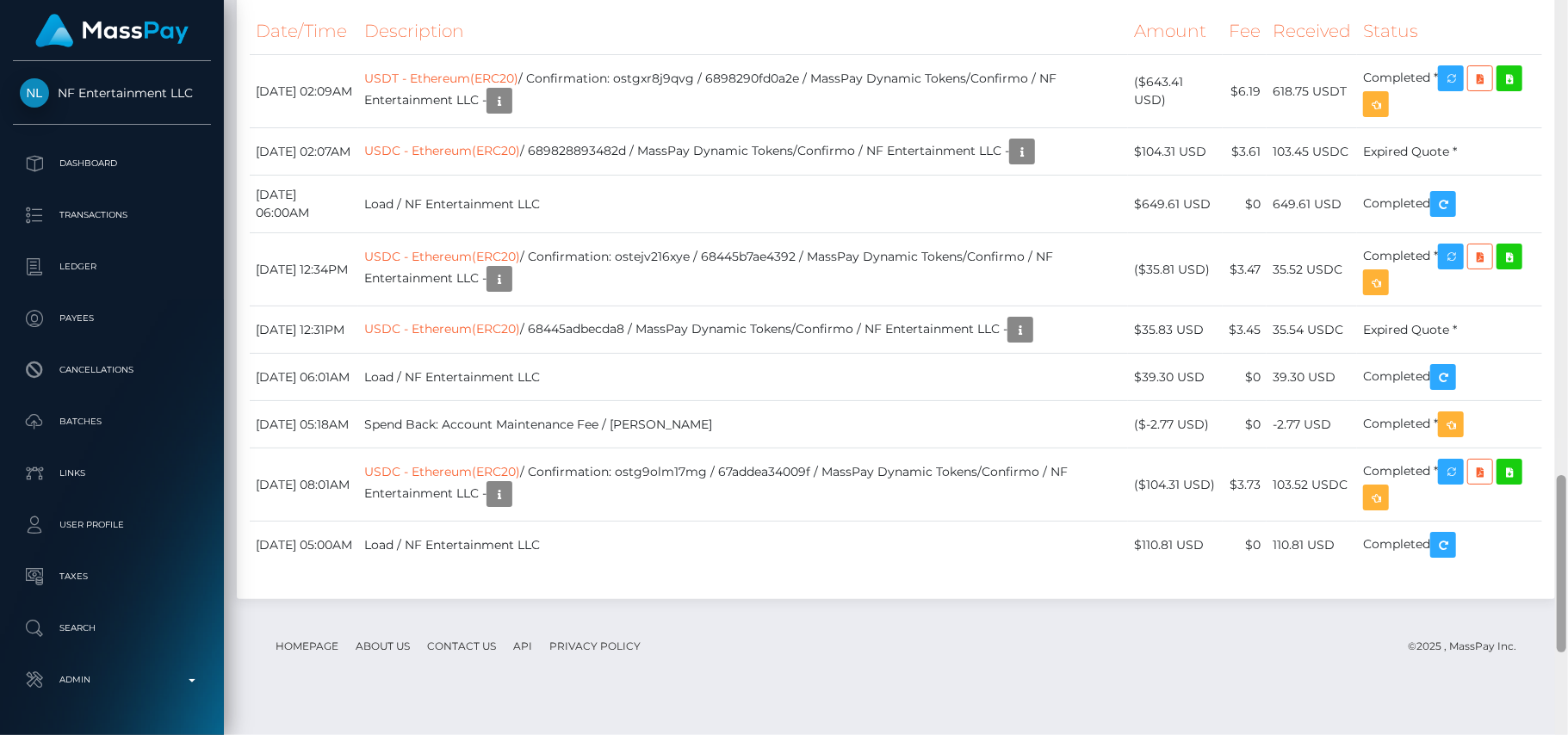
scroll to position [2074, 0]
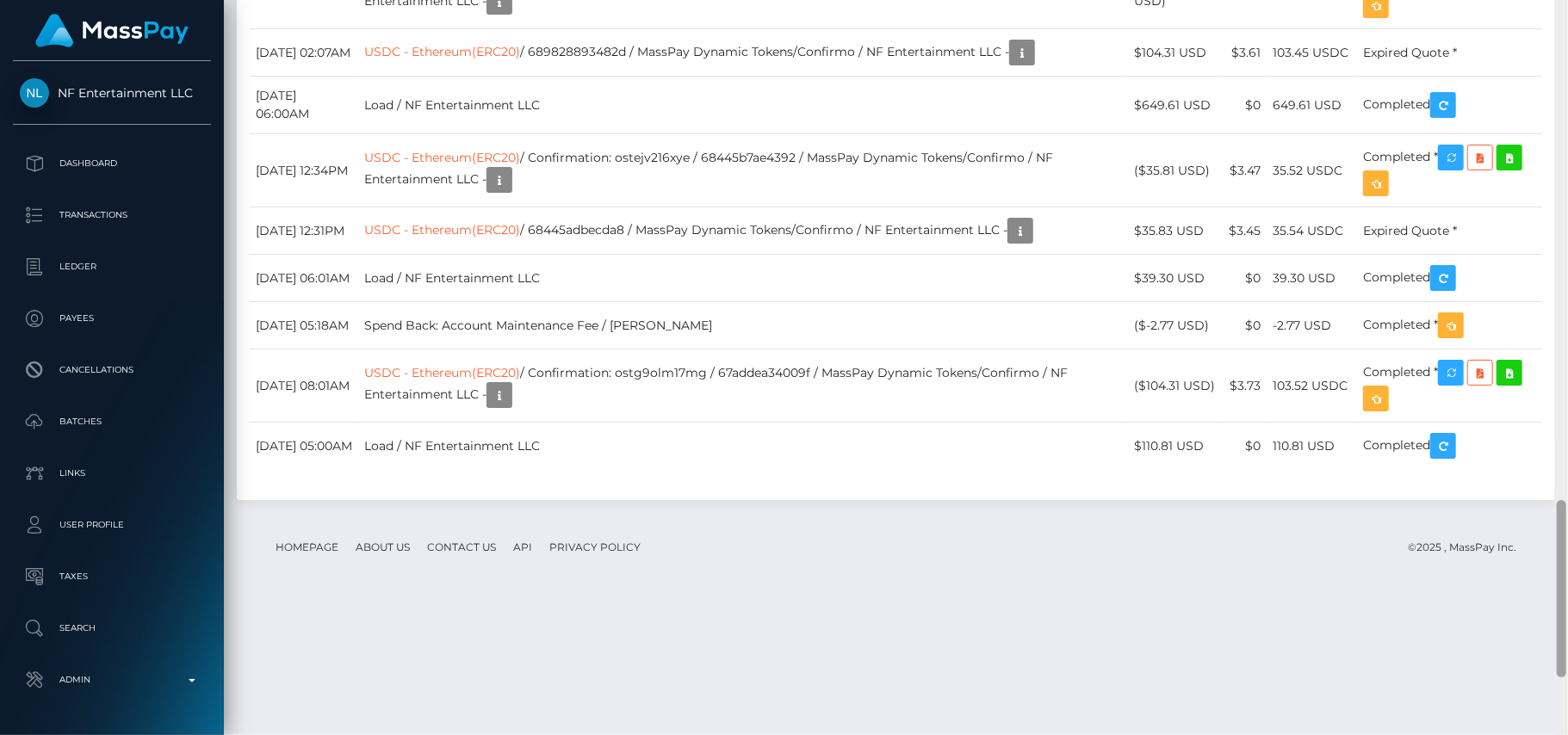
click at [1567, 631] on div at bounding box center [1561, 368] width 13 height 736
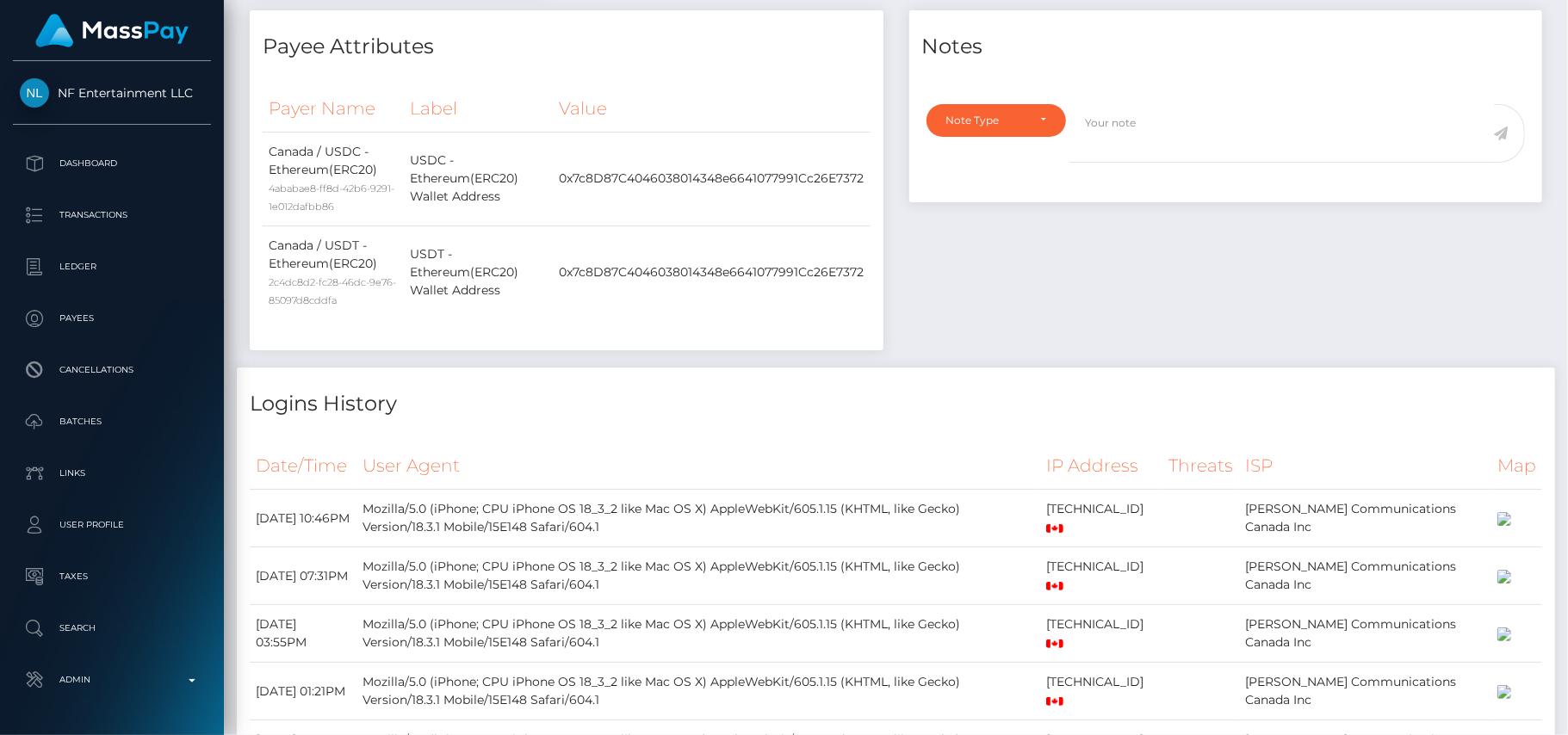
scroll to position [0, 0]
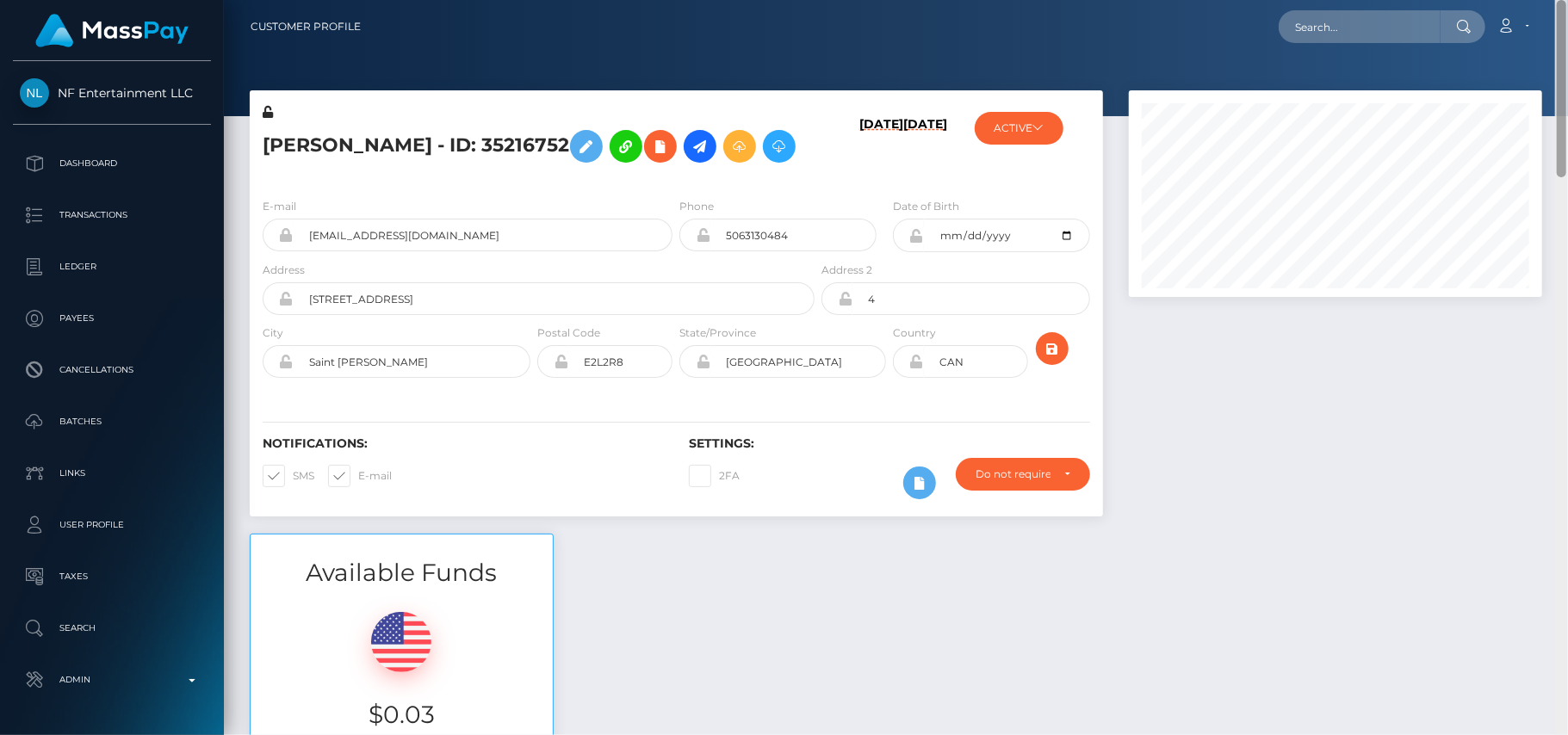
drag, startPoint x: 1557, startPoint y: 527, endPoint x: 1551, endPoint y: -53, distance: 580.0
click at [1551, 0] on html "NF Entertainment LLC Dashboard Transactions Ledger Payees Batches" at bounding box center [784, 367] width 1568 height 735
click at [1389, 25] on input "text" at bounding box center [1359, 26] width 162 height 32
paste input "[EMAIL_ADDRESS][DOMAIN_NAME]"
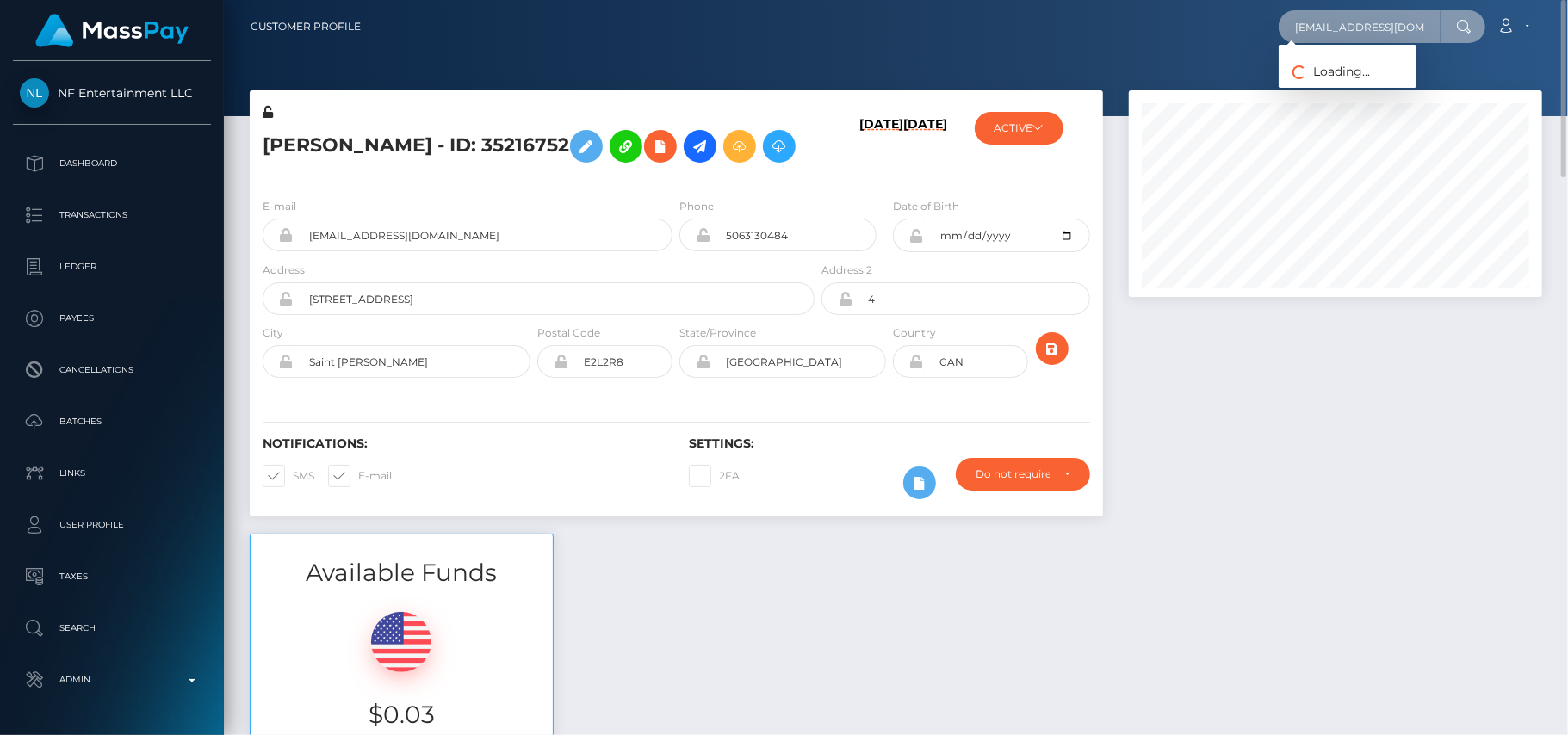
scroll to position [0, 4]
type input "[EMAIL_ADDRESS][DOMAIN_NAME]"
click at [1351, 74] on link "Alisha Sheer" at bounding box center [1347, 89] width 137 height 31
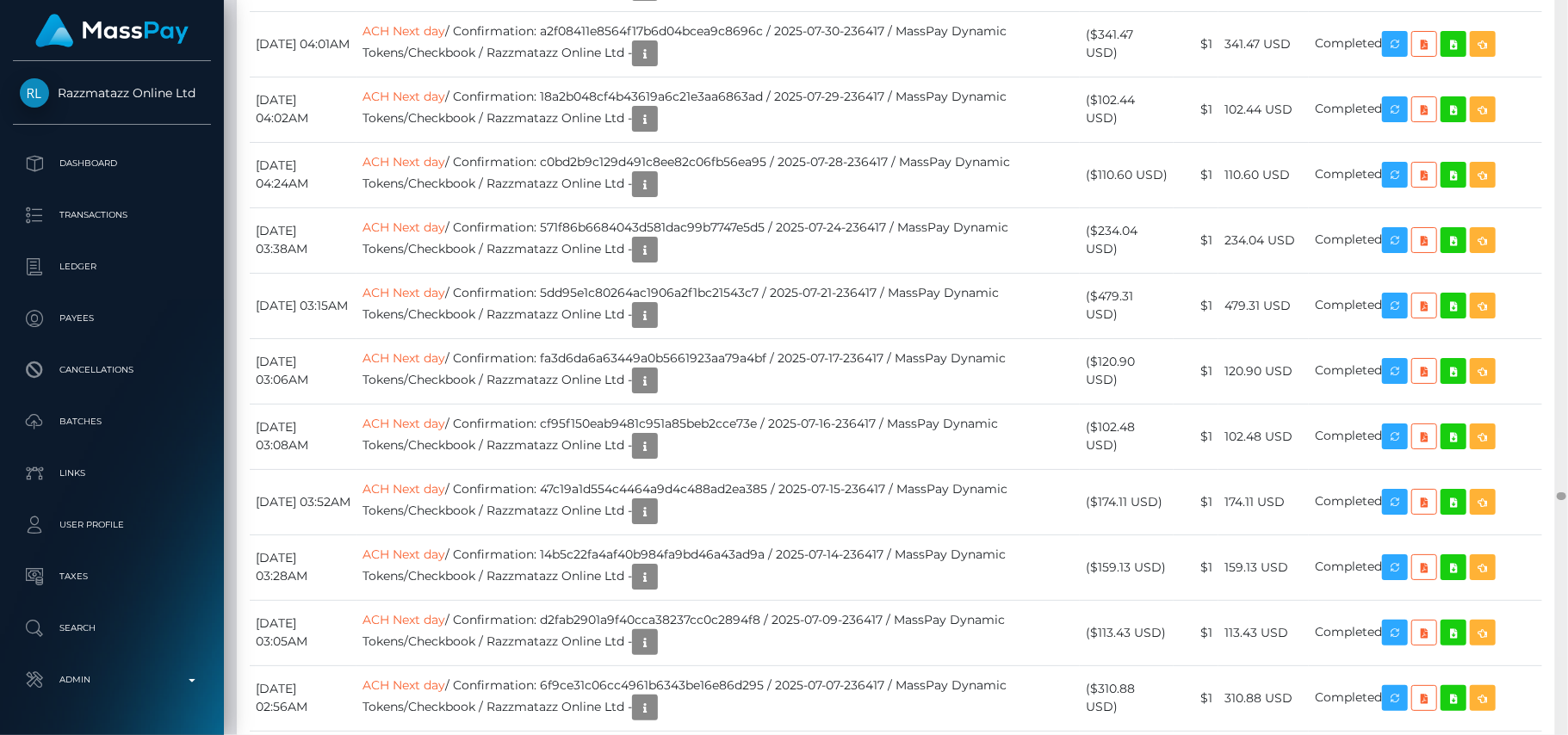
scroll to position [44313, 0]
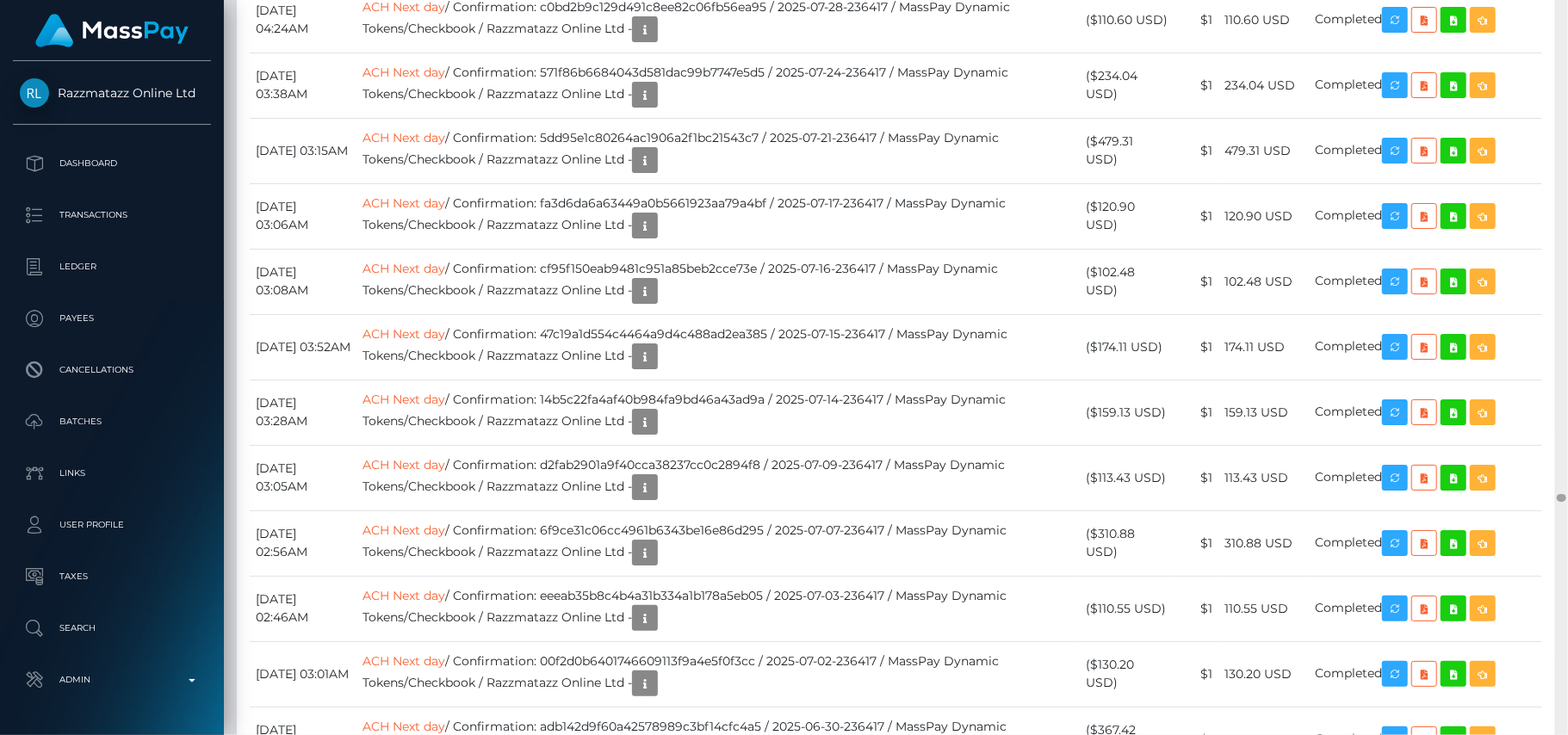
drag, startPoint x: 1561, startPoint y: 12, endPoint x: 1563, endPoint y: 496, distance: 484.0
click at [1563, 496] on div at bounding box center [1561, 498] width 10 height 8
